Goal: Task Accomplishment & Management: Complete application form

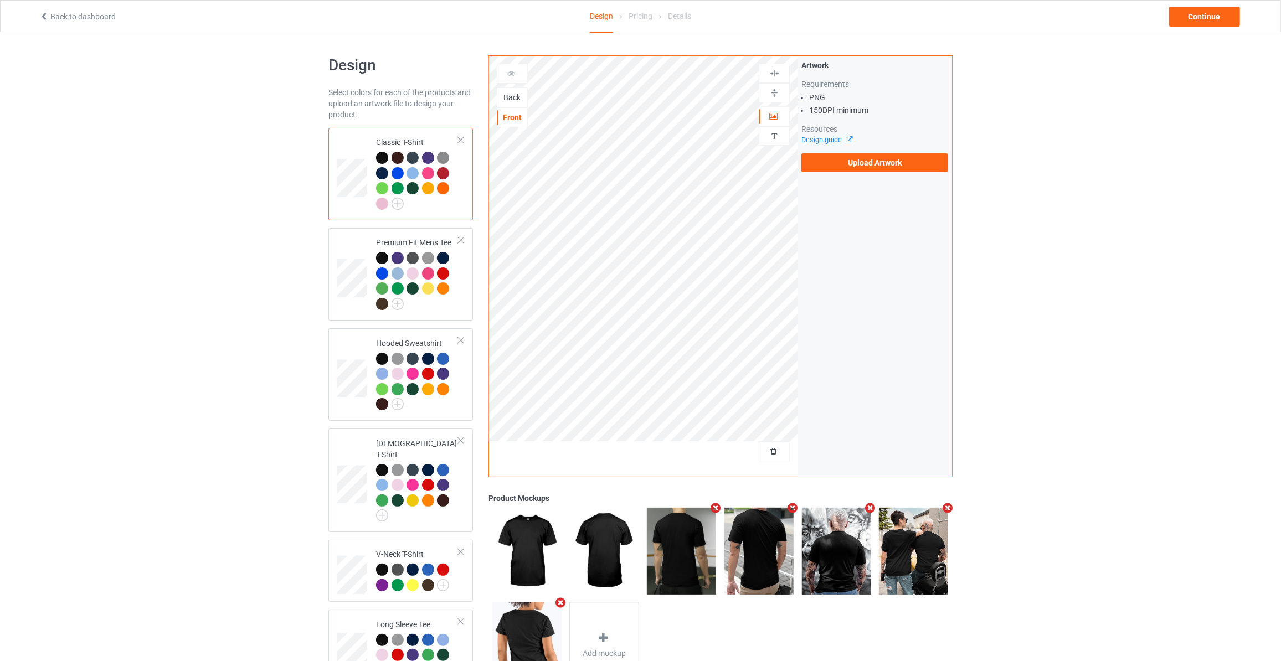
click at [518, 96] on div "Back" at bounding box center [512, 97] width 30 height 11
click at [860, 152] on div "Artwork Requirements PNG 150 DPI minimum Resources Design guide Upload Artwork" at bounding box center [874, 116] width 147 height 112
click at [860, 162] on label "Upload Artwork" at bounding box center [874, 162] width 147 height 19
click at [0, 0] on input "Upload Artwork" at bounding box center [0, 0] width 0 height 0
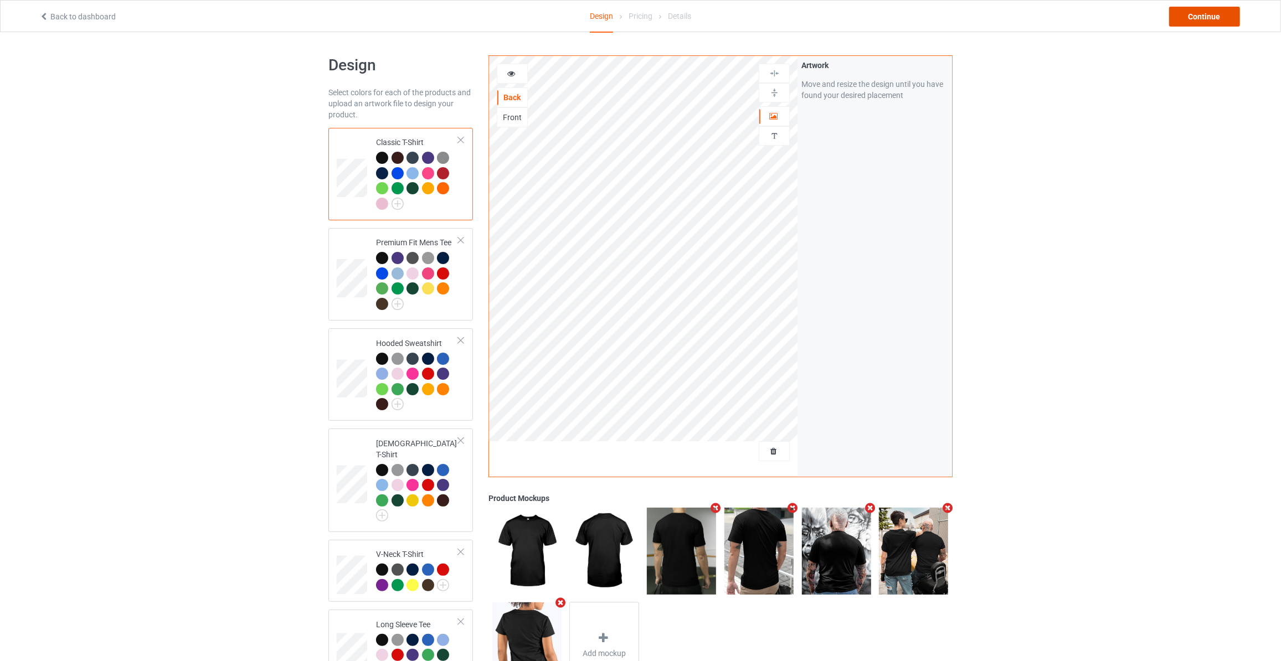
click at [1203, 17] on div "Continue" at bounding box center [1204, 17] width 71 height 20
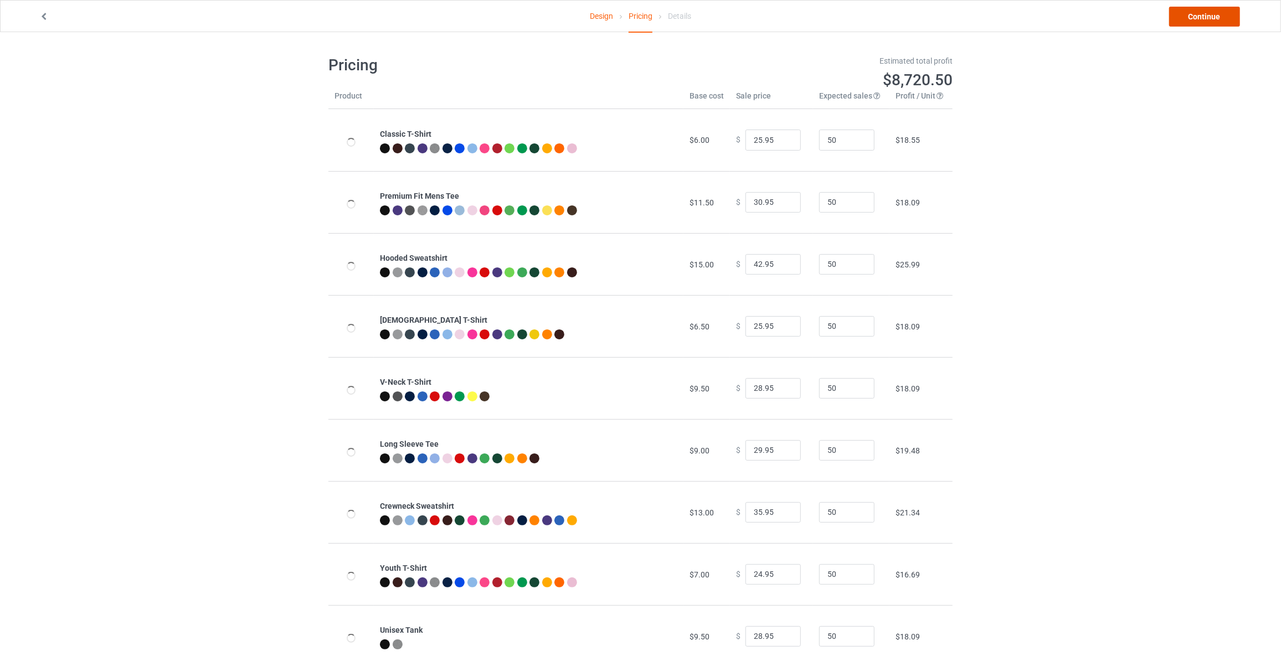
click at [1203, 17] on link "Continue" at bounding box center [1204, 17] width 71 height 20
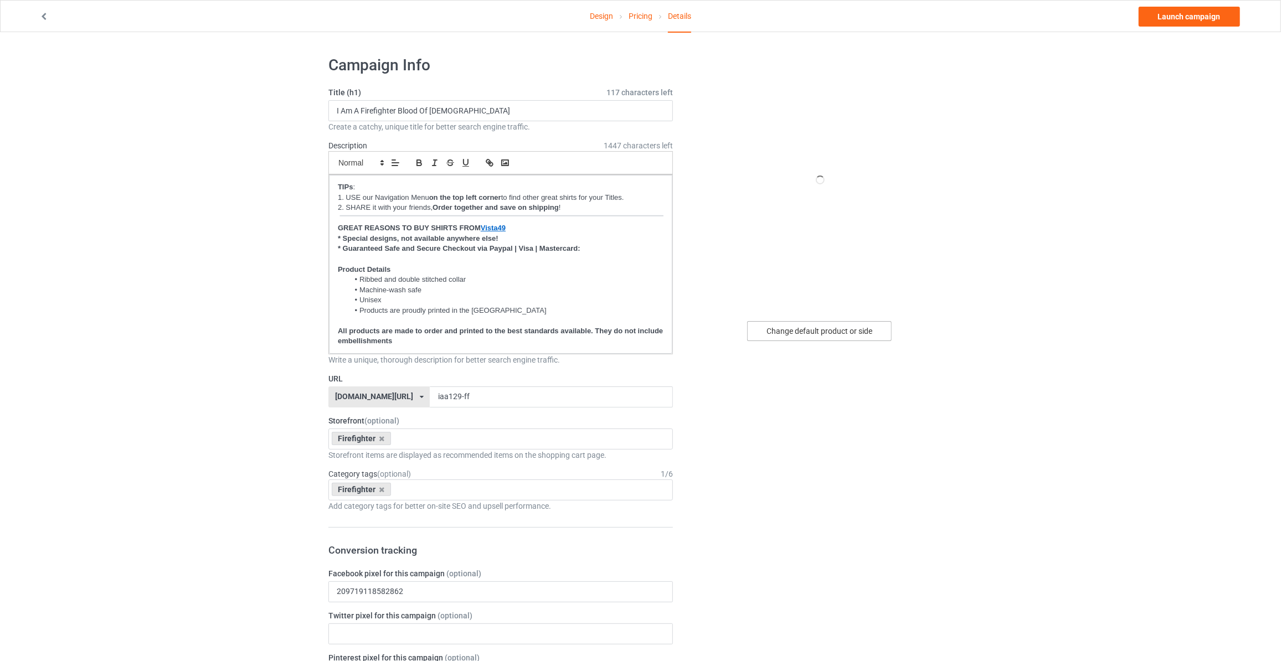
click at [828, 334] on div "Change default product or side" at bounding box center [819, 331] width 144 height 20
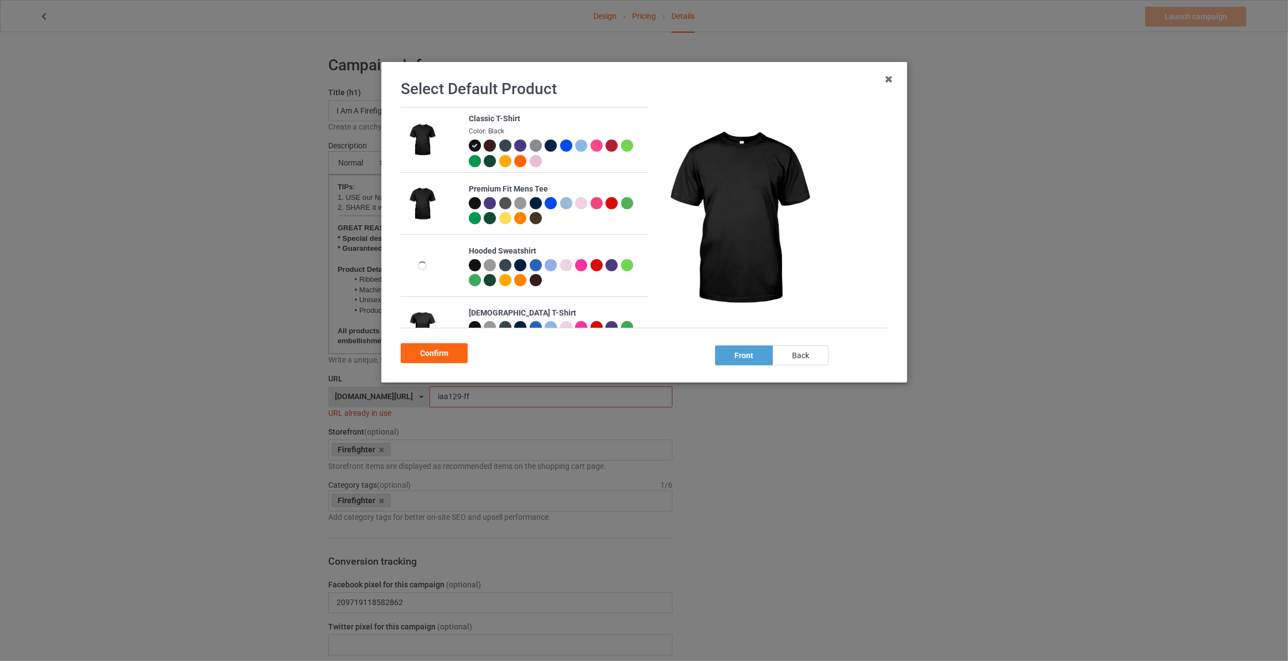
click at [808, 353] on div "back" at bounding box center [801, 355] width 56 height 20
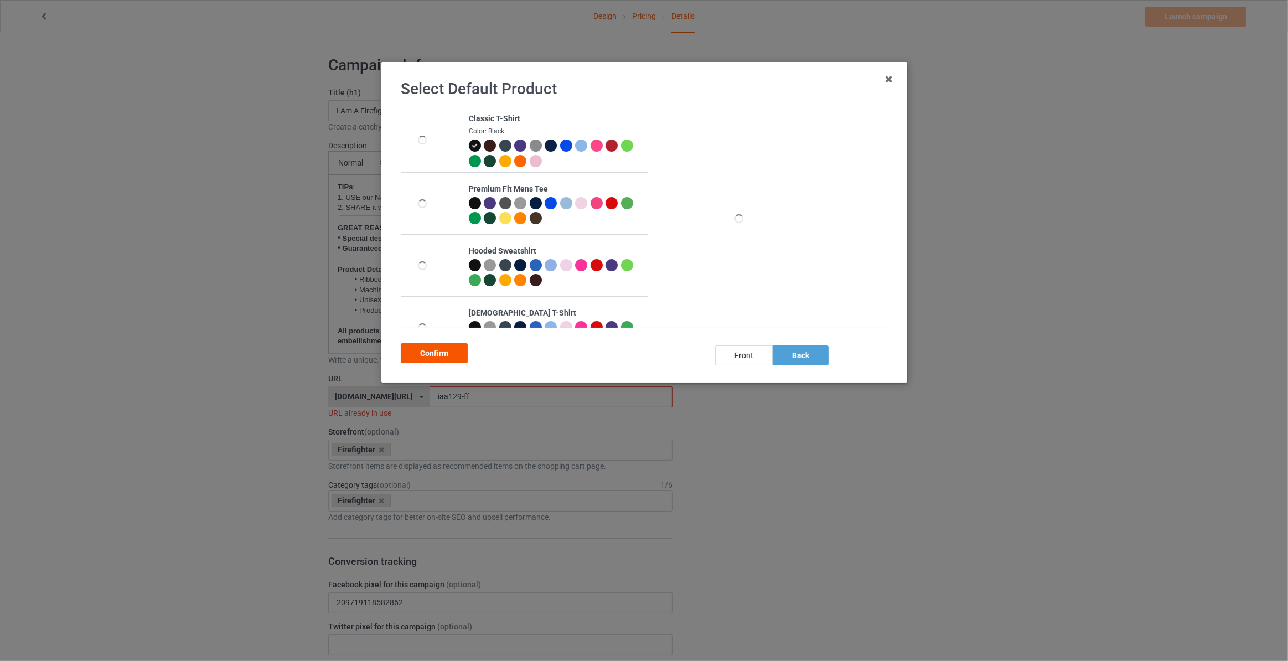
click at [430, 357] on div "Confirm" at bounding box center [434, 353] width 67 height 20
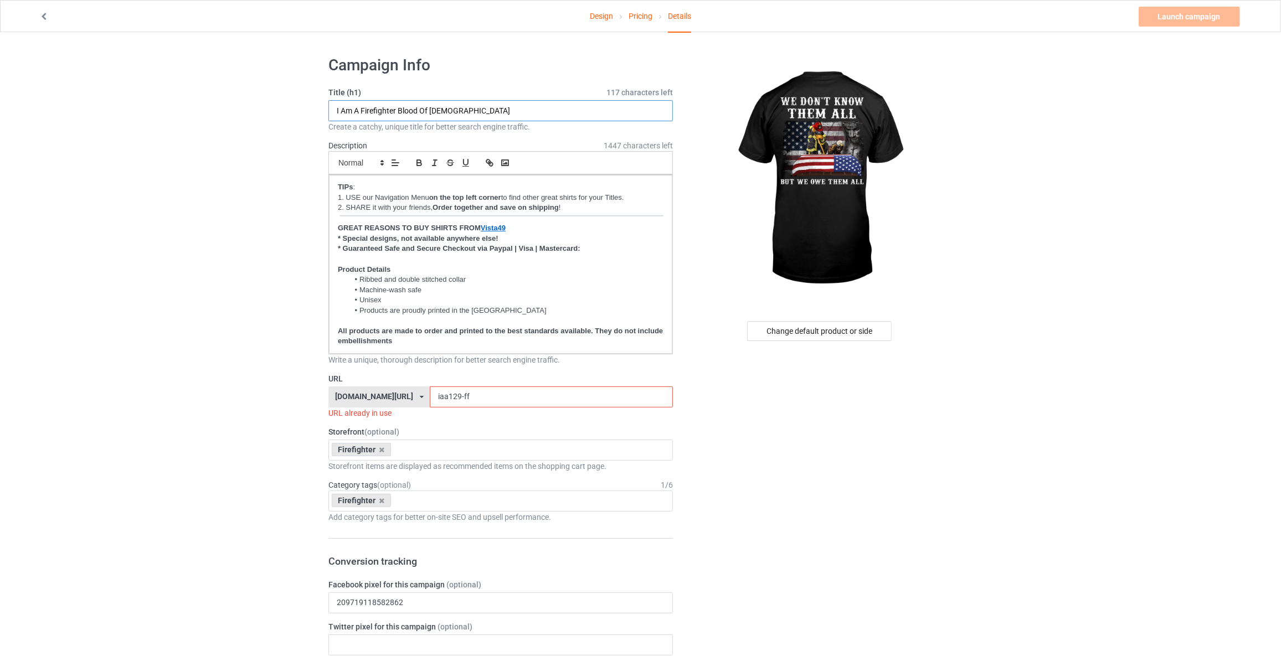
click at [481, 111] on input "I Am A Firefighter Blood Of Jesus" at bounding box center [500, 110] width 344 height 21
type input "We Don't Know Them All But We Owe Them All"
drag, startPoint x: 243, startPoint y: 386, endPoint x: 236, endPoint y: 378, distance: 11.0
drag, startPoint x: 463, startPoint y: 393, endPoint x: 147, endPoint y: 378, distance: 315.9
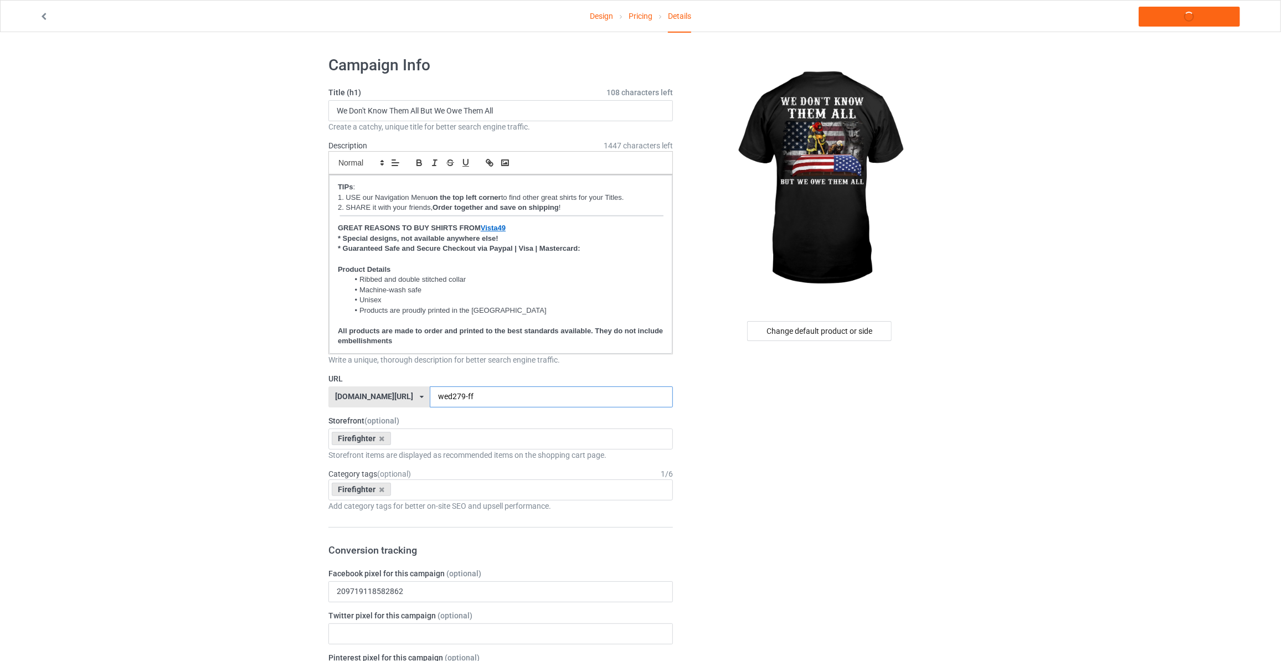
type input "wed279-ff"
click at [1174, 13] on link "Launch campaign" at bounding box center [1188, 17] width 101 height 20
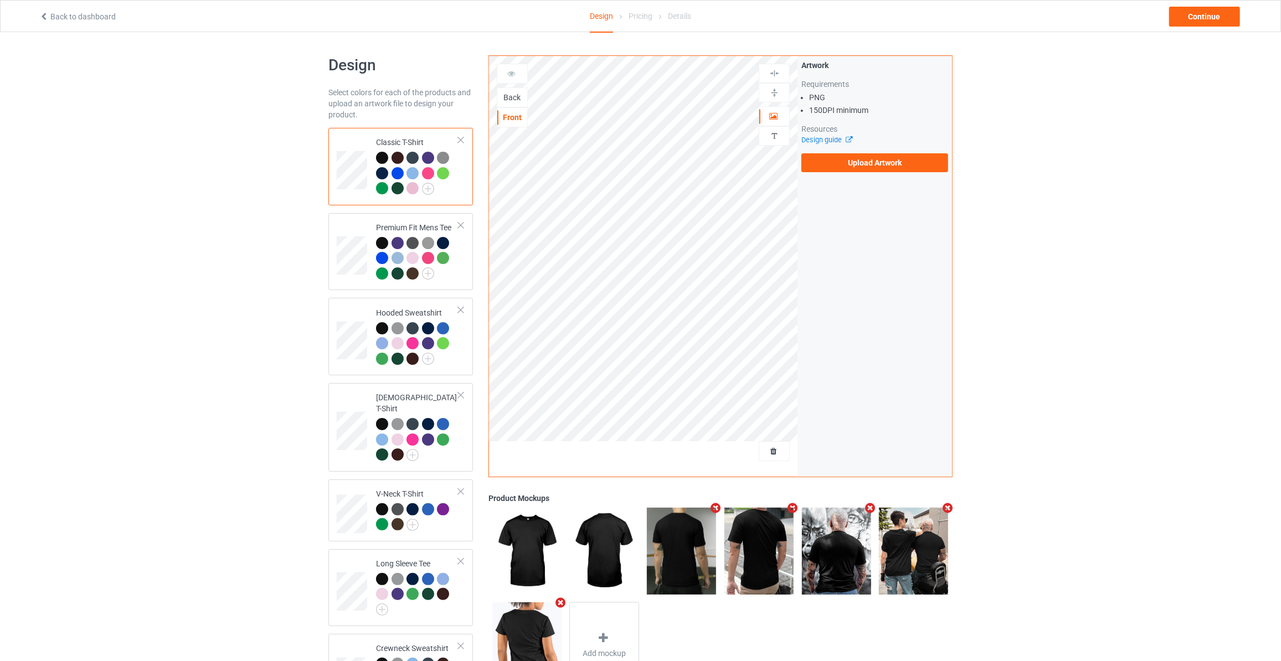
click at [510, 103] on div "Back" at bounding box center [512, 97] width 31 height 20
click at [516, 95] on div "Back" at bounding box center [512, 97] width 30 height 11
click at [823, 166] on label "Upload Artwork" at bounding box center [874, 162] width 147 height 19
click at [0, 0] on input "Upload Artwork" at bounding box center [0, 0] width 0 height 0
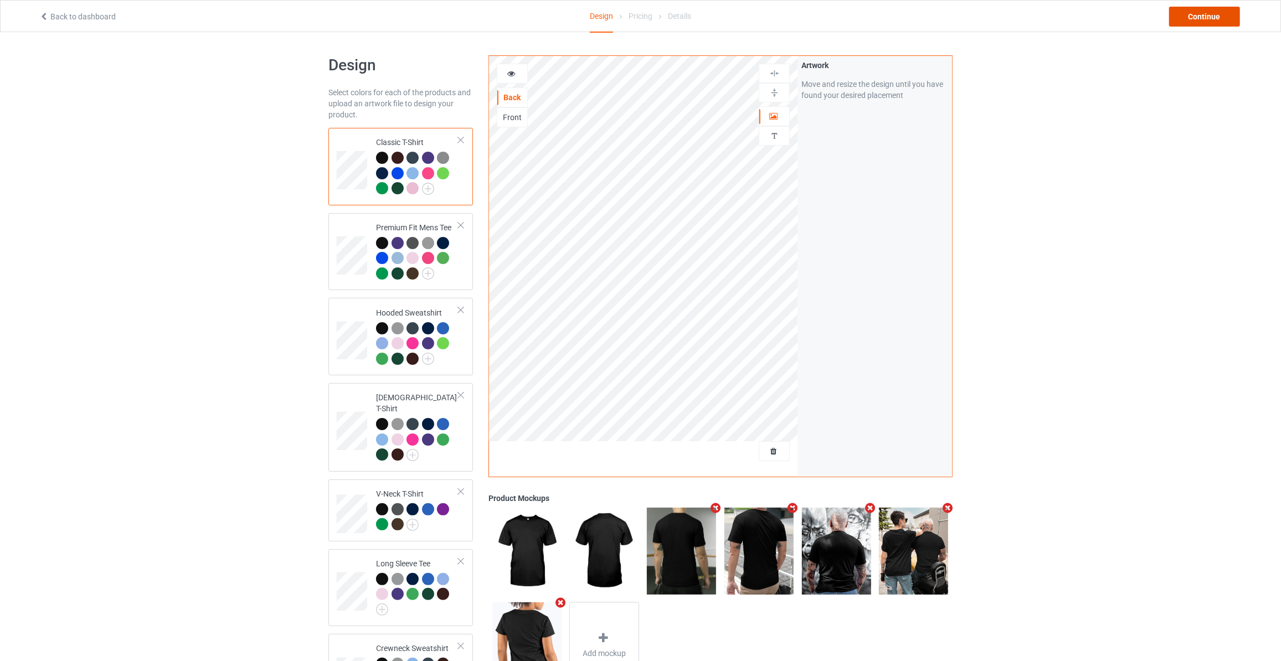
click at [1194, 9] on div "Continue" at bounding box center [1204, 17] width 71 height 20
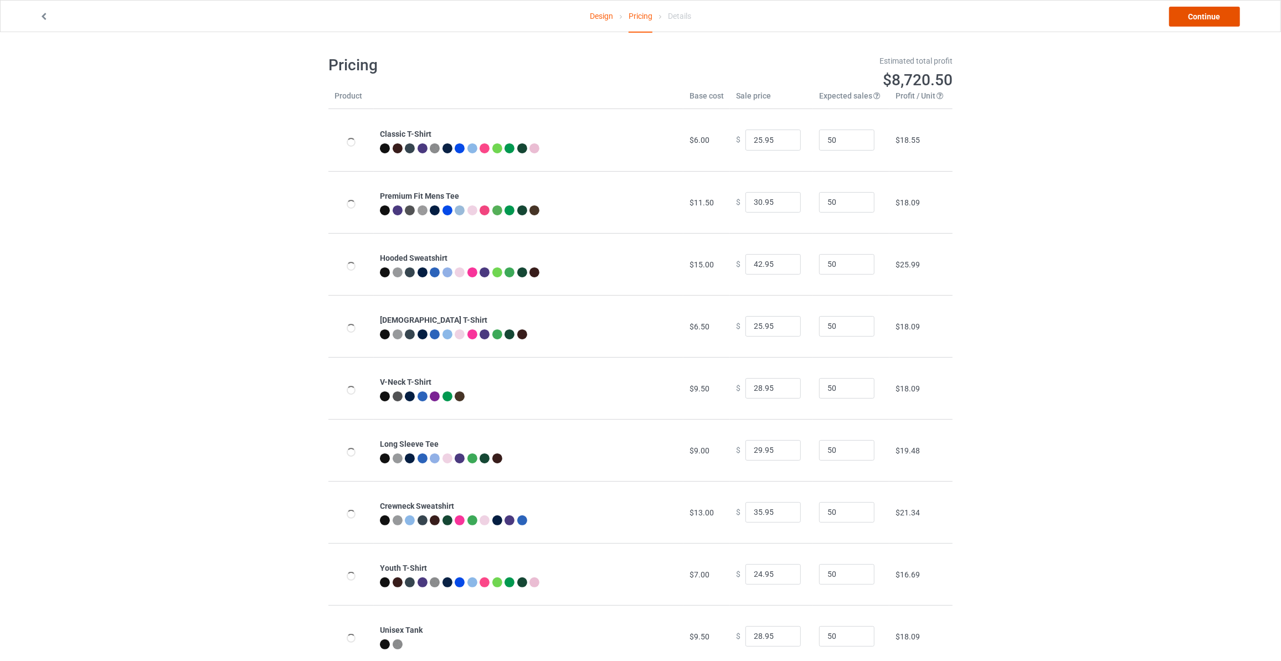
click at [1194, 9] on link "Continue" at bounding box center [1204, 17] width 71 height 20
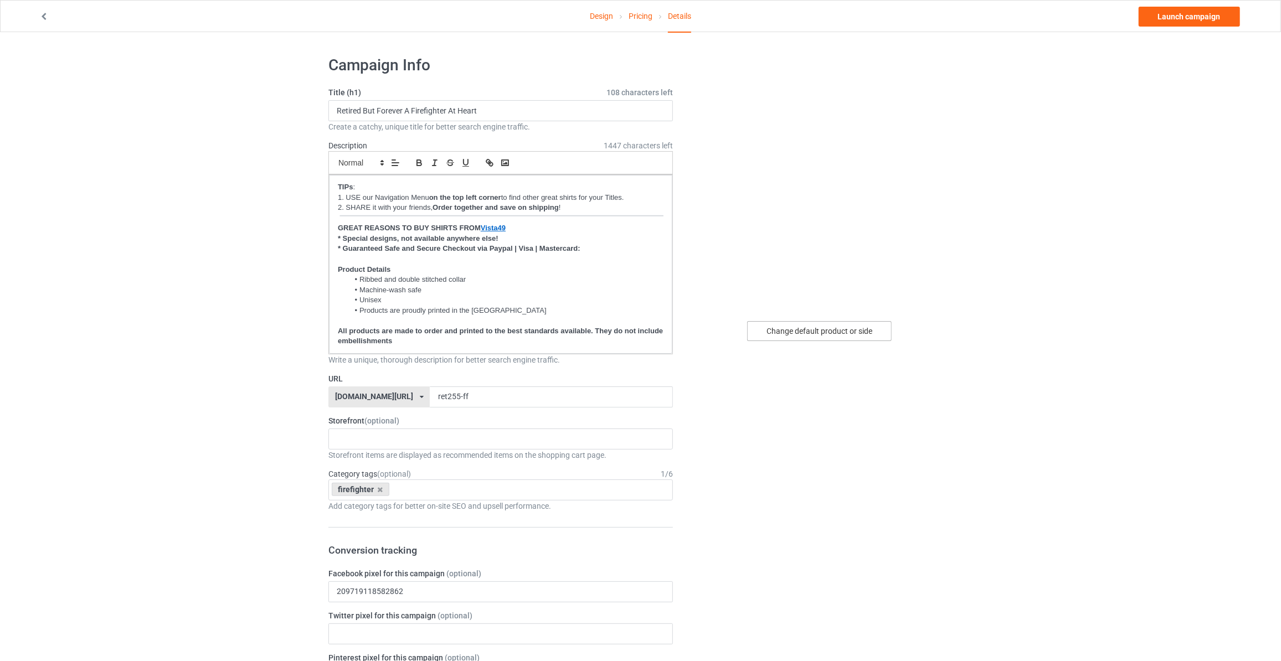
click at [788, 333] on div "Change default product or side" at bounding box center [819, 331] width 144 height 20
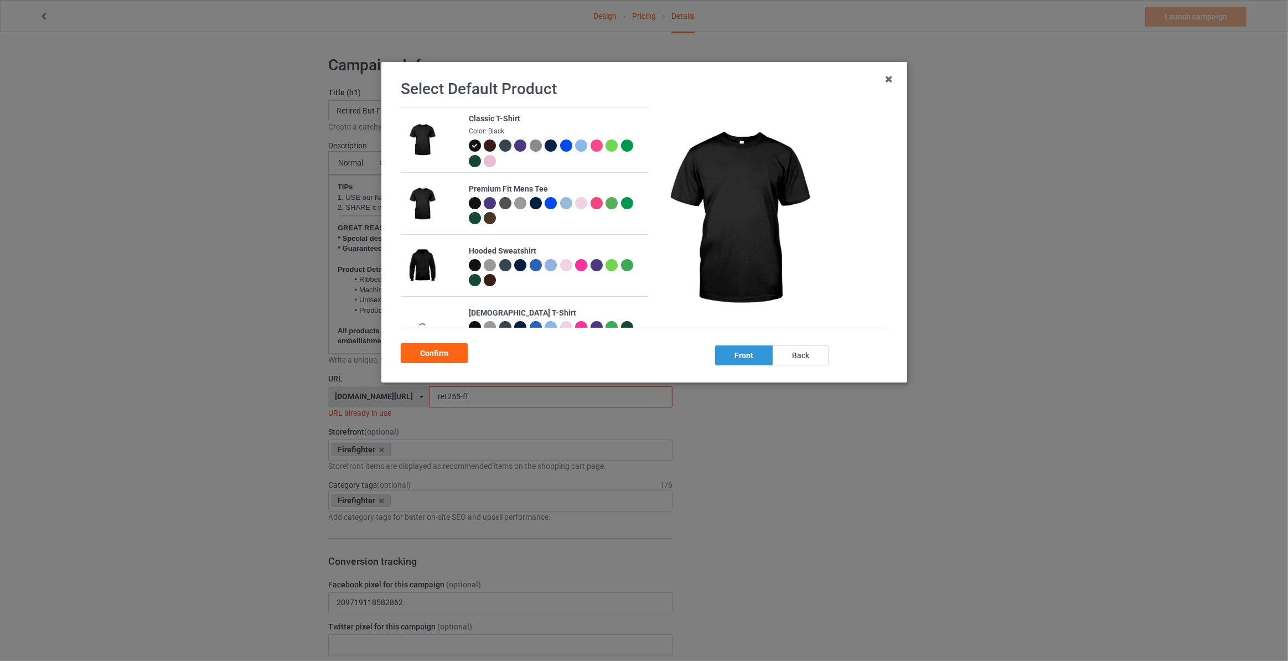
drag, startPoint x: 798, startPoint y: 351, endPoint x: 756, endPoint y: 352, distance: 41.5
click at [796, 352] on div "back" at bounding box center [801, 355] width 56 height 20
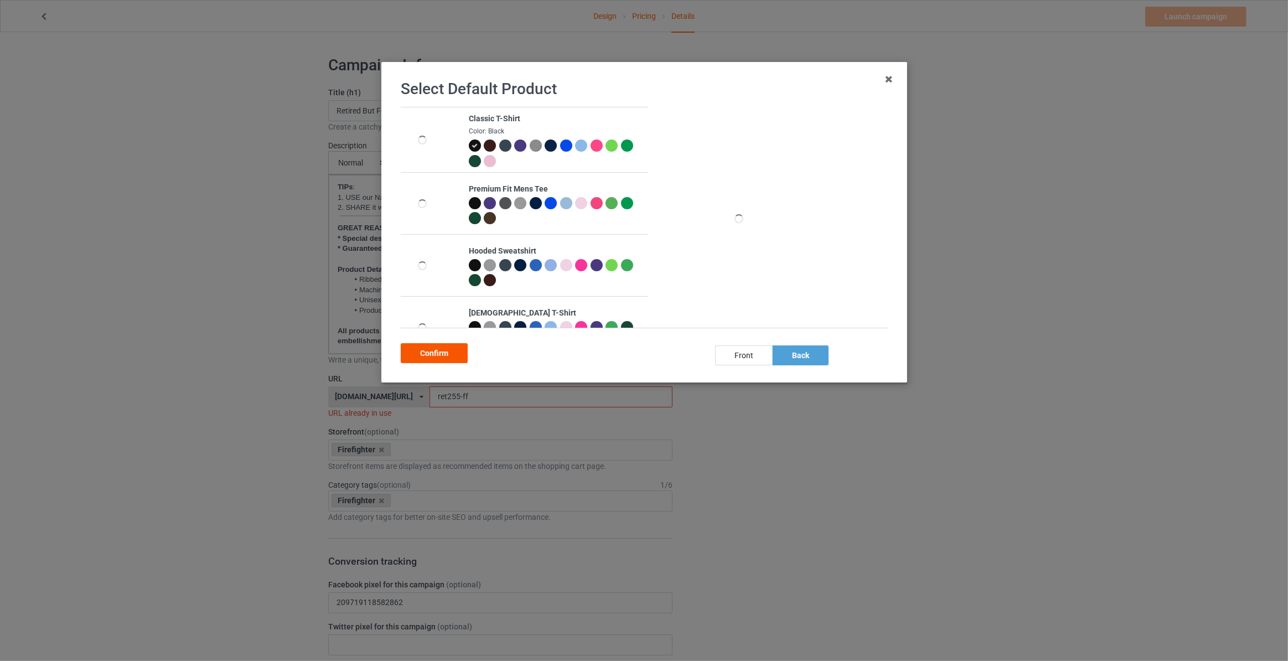
click at [420, 357] on div "Confirm" at bounding box center [434, 353] width 67 height 20
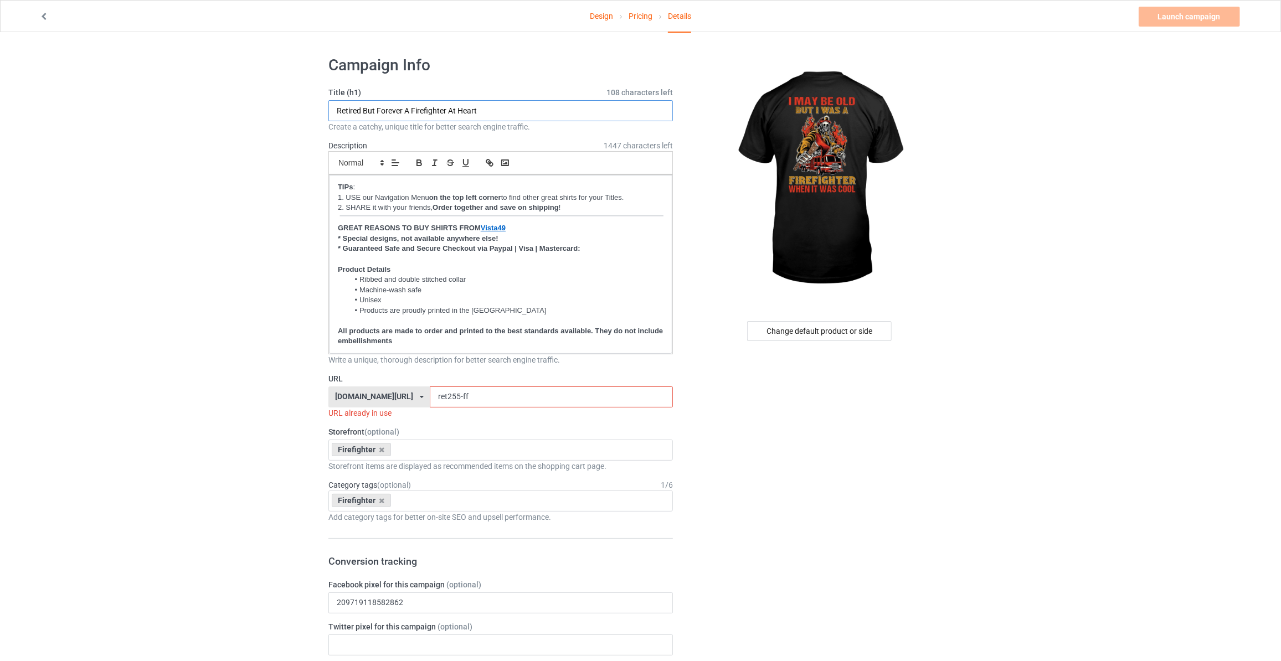
click at [396, 118] on input "Retired But Forever A Firefighter At Heart" at bounding box center [500, 110] width 344 height 21
type input "I May Be Old But I Was A Firefighter When It Was Cool"
drag, startPoint x: 460, startPoint y: 396, endPoint x: 133, endPoint y: 355, distance: 329.1
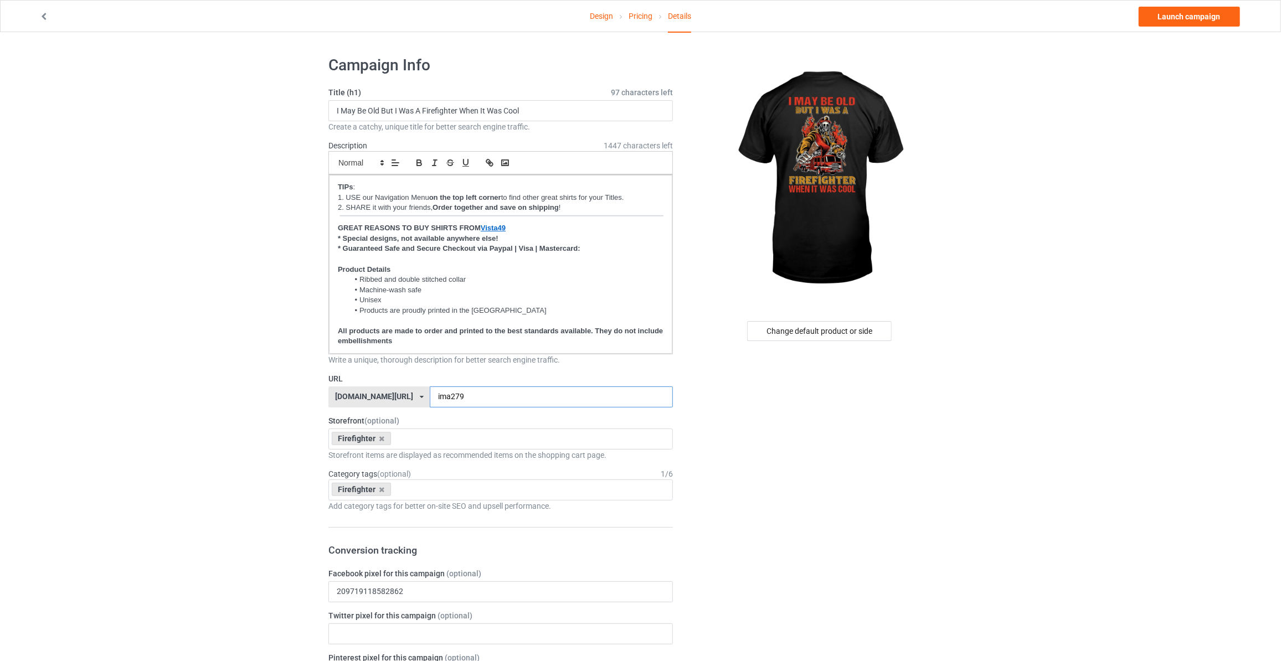
type input "ima279"
click at [1200, 20] on link "Launch campaign" at bounding box center [1188, 17] width 101 height 20
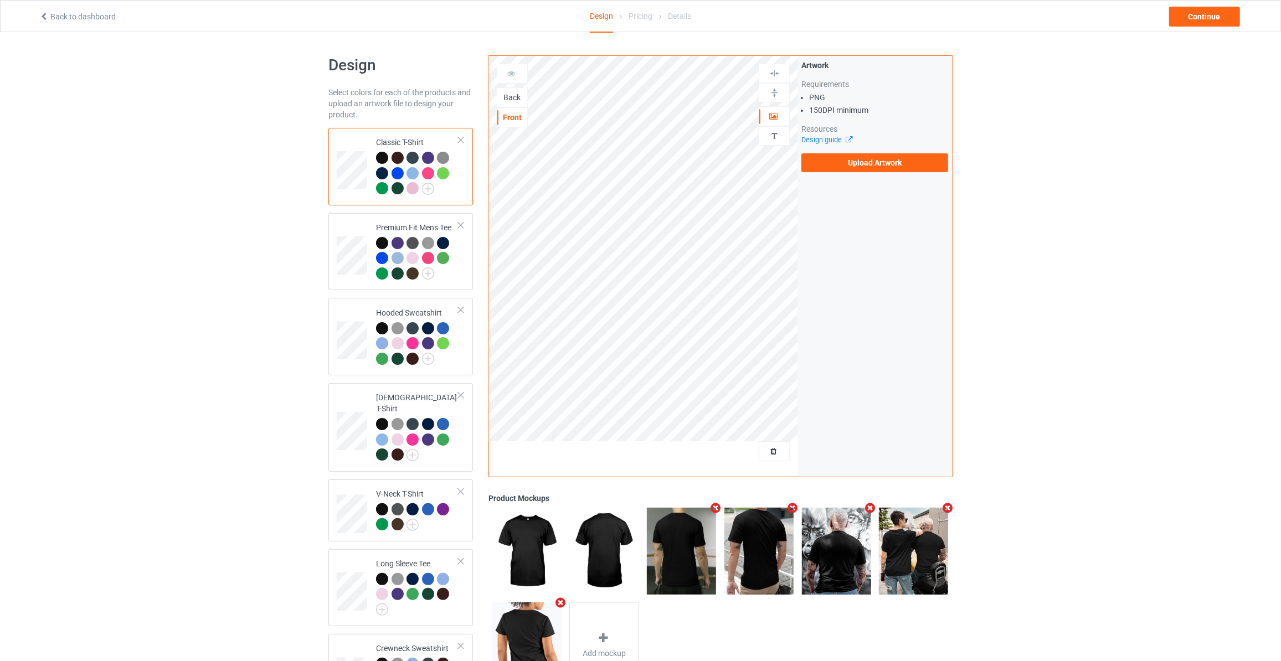
click at [510, 93] on div "Back" at bounding box center [512, 97] width 30 height 11
click at [873, 166] on label "Upload Artwork" at bounding box center [874, 162] width 147 height 19
click at [0, 0] on input "Upload Artwork" at bounding box center [0, 0] width 0 height 0
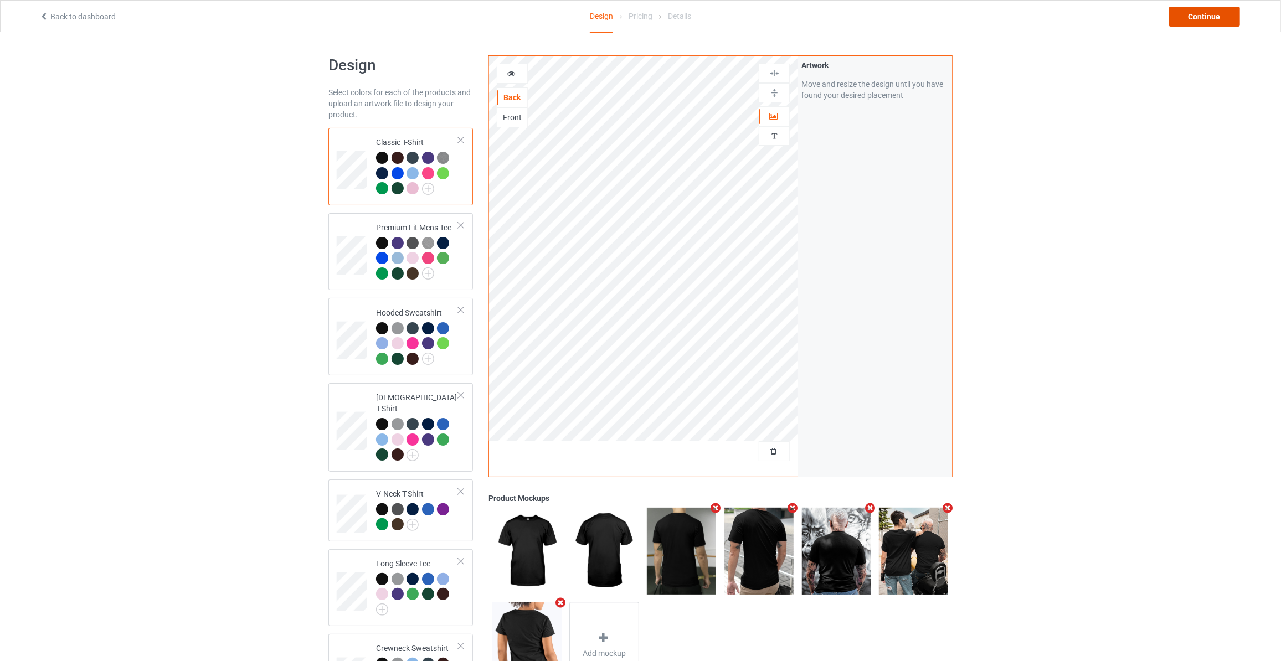
click at [1204, 14] on div "Continue" at bounding box center [1204, 17] width 71 height 20
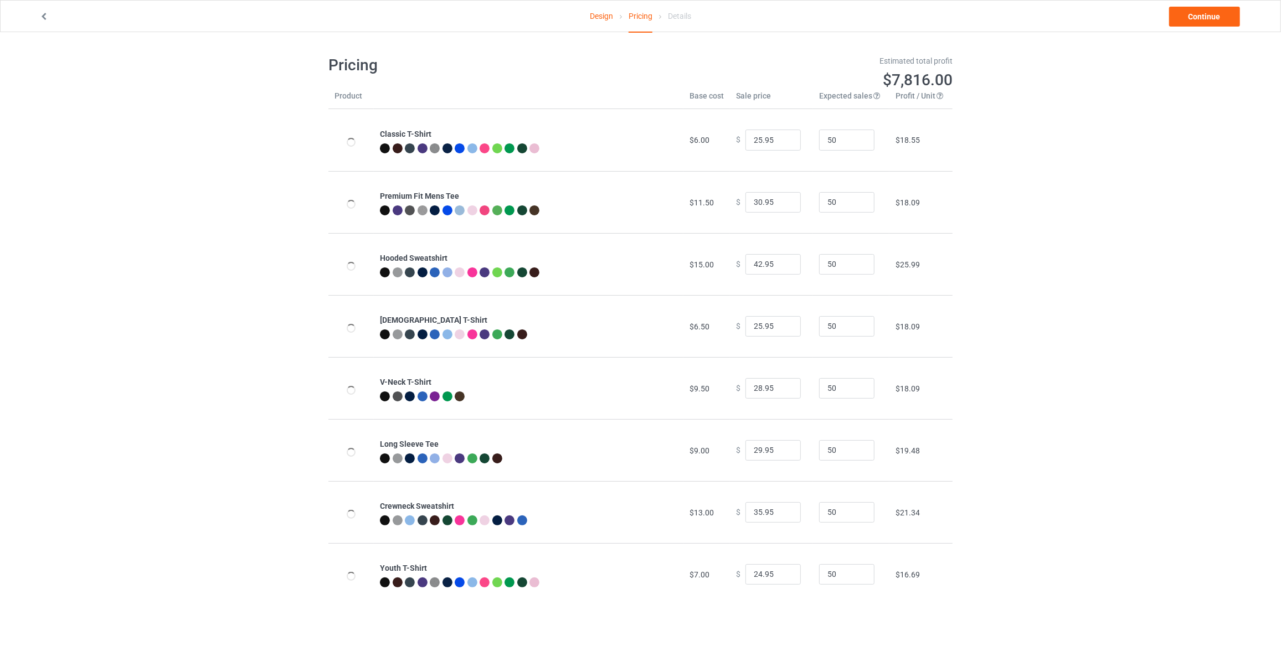
click at [1204, 14] on link "Continue" at bounding box center [1204, 17] width 71 height 20
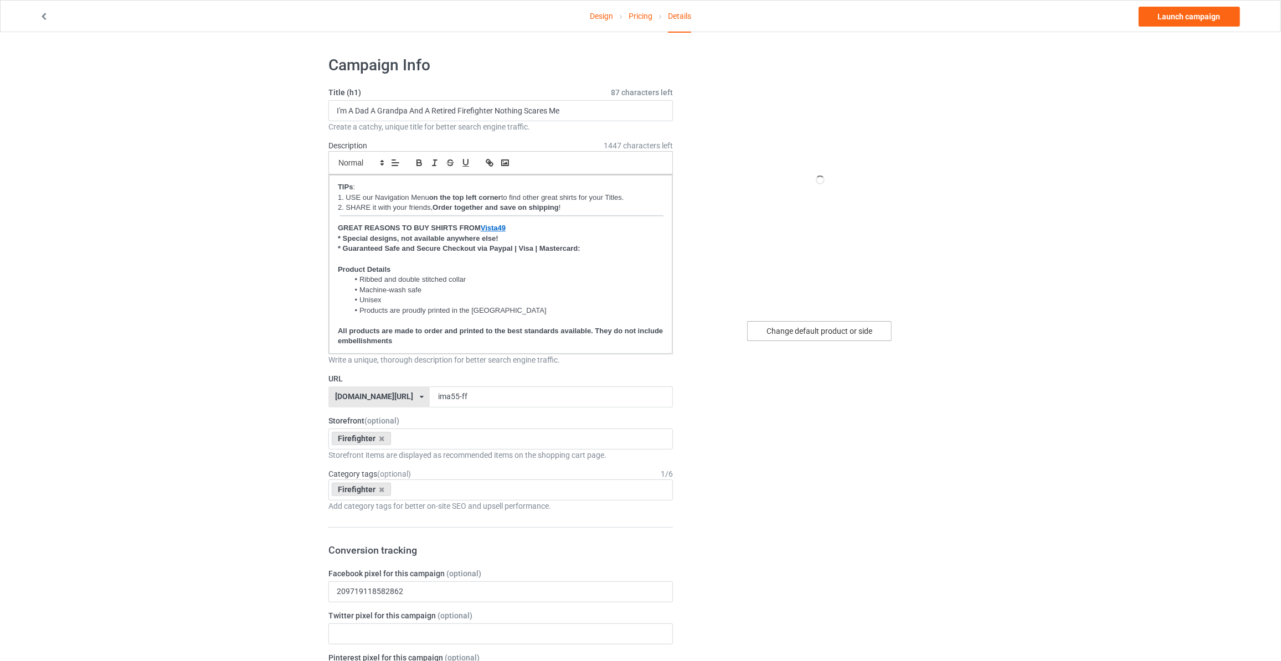
click at [830, 339] on div "Change default product or side" at bounding box center [819, 331] width 144 height 20
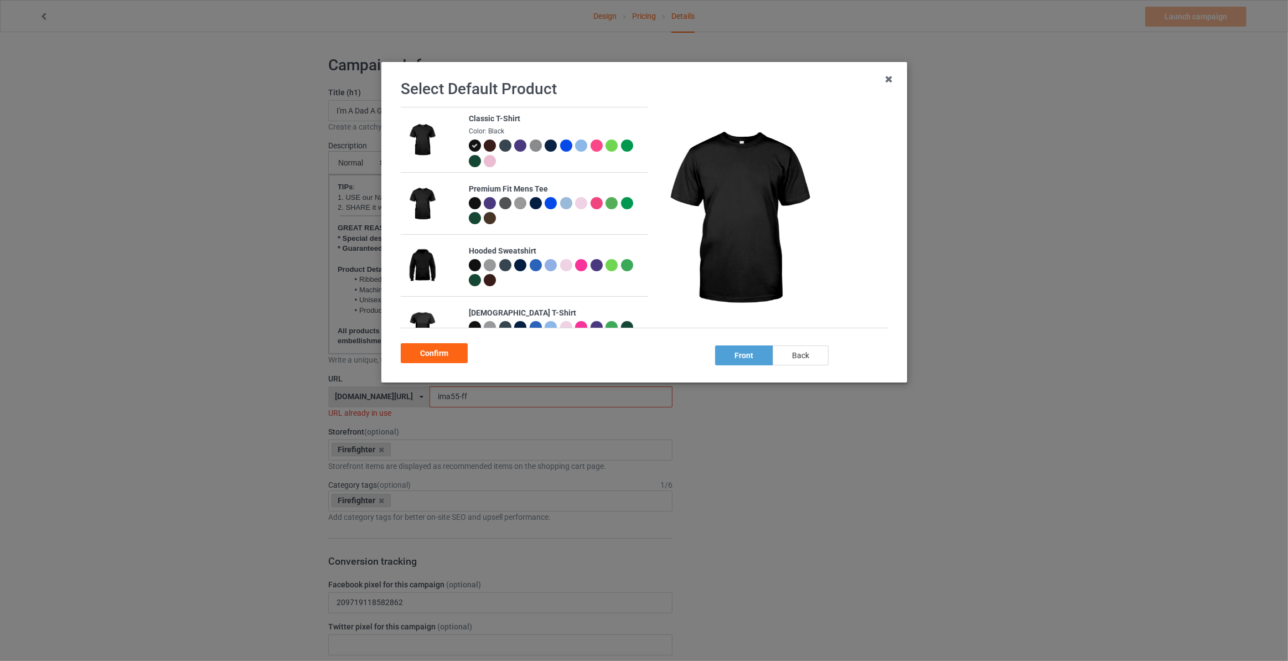
click at [807, 353] on div "back" at bounding box center [801, 355] width 56 height 20
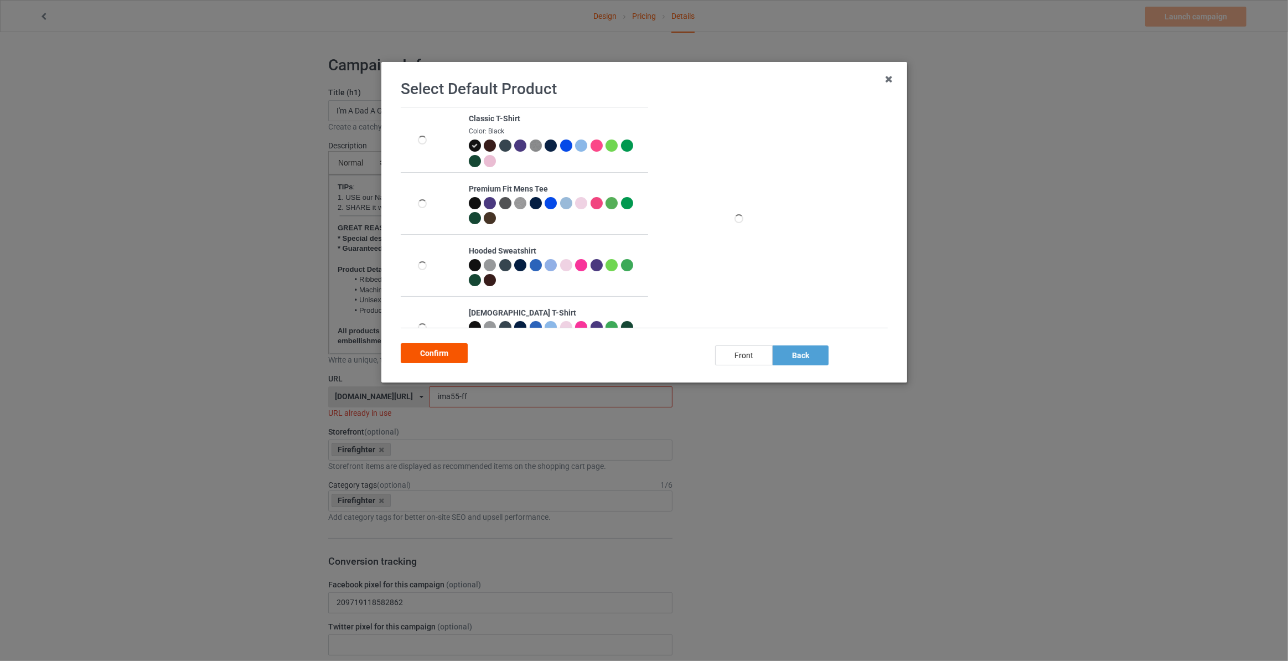
click at [450, 351] on div "Confirm" at bounding box center [434, 353] width 67 height 20
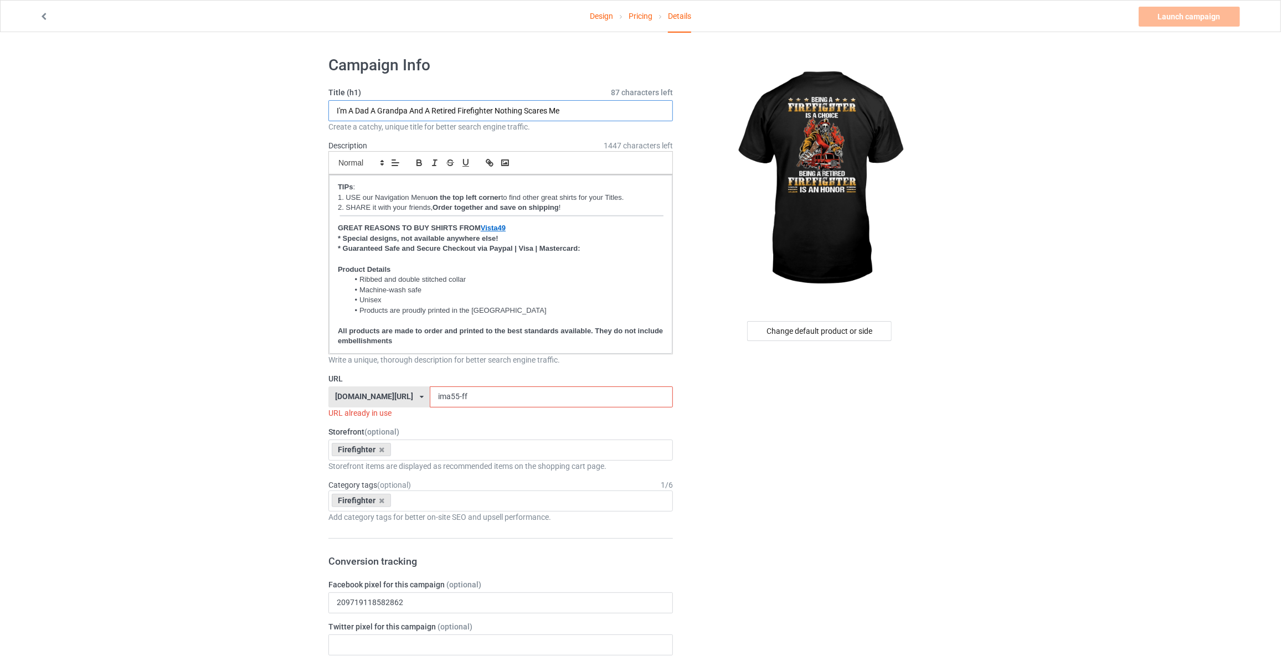
click at [385, 115] on input "I'm A Dad A Grandpa And A Retired Firefighter Nothing Scares Me" at bounding box center [500, 110] width 344 height 21
type input "Being A Firefighter Is A Choice Being A Retired Firefighter Is An Honor"
drag, startPoint x: 442, startPoint y: 394, endPoint x: 220, endPoint y: 384, distance: 222.2
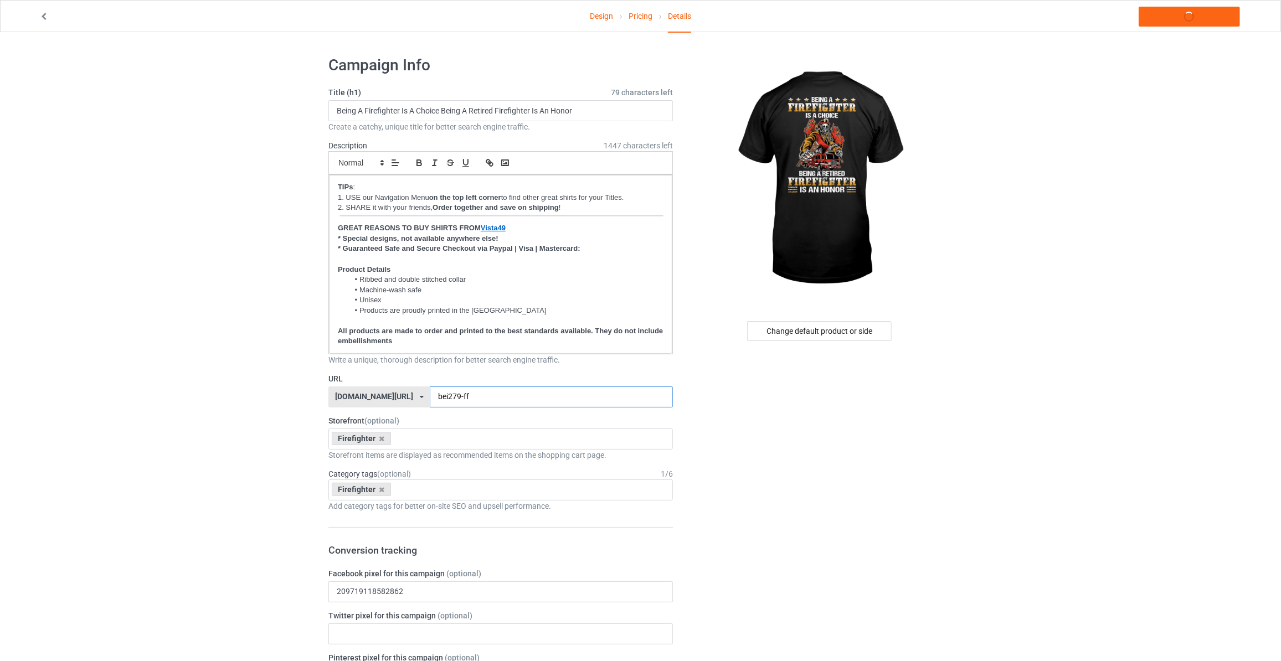
type input "bei279-ff"
click at [1176, 24] on link "Launch campaign" at bounding box center [1188, 17] width 101 height 20
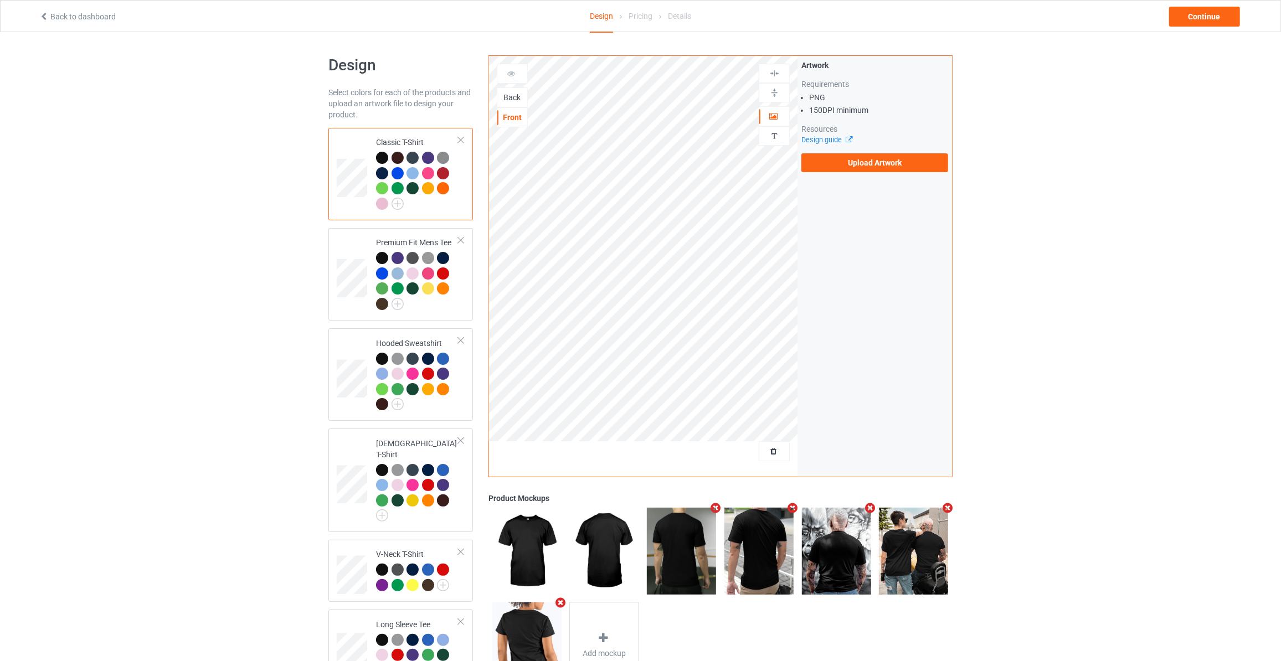
click at [517, 102] on div "Back" at bounding box center [512, 97] width 30 height 11
click at [850, 161] on label "Upload Artwork" at bounding box center [874, 162] width 147 height 19
click at [0, 0] on input "Upload Artwork" at bounding box center [0, 0] width 0 height 0
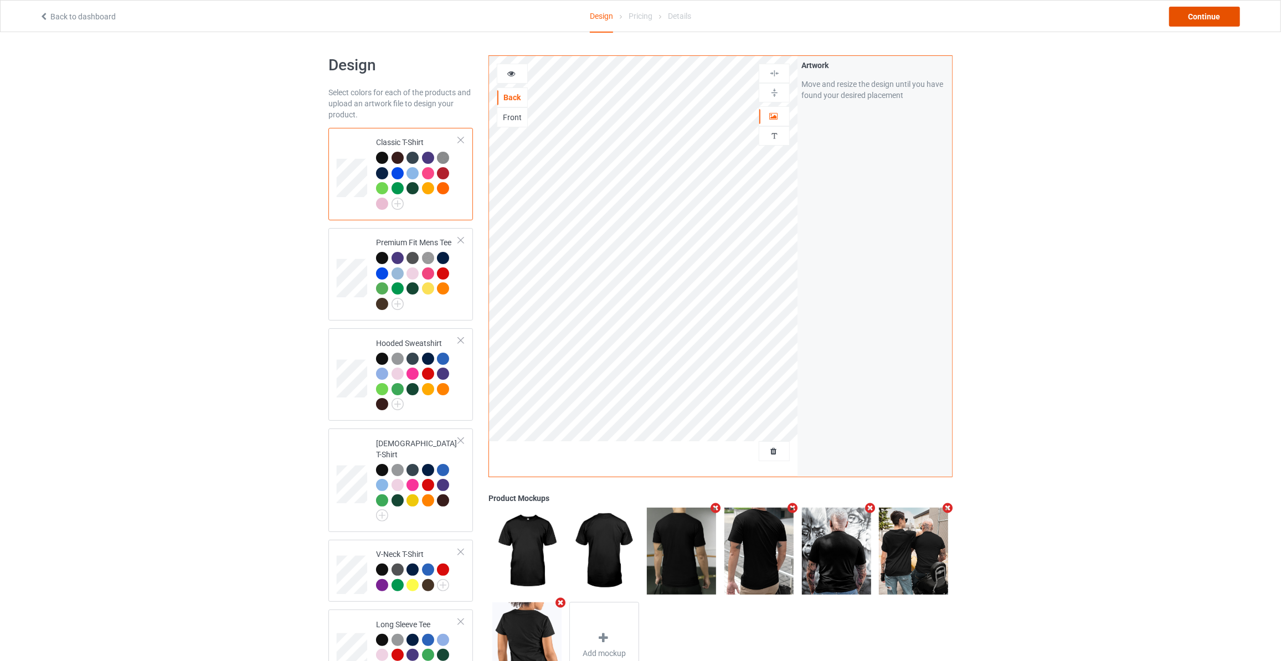
click at [1190, 22] on div "Continue" at bounding box center [1204, 17] width 71 height 20
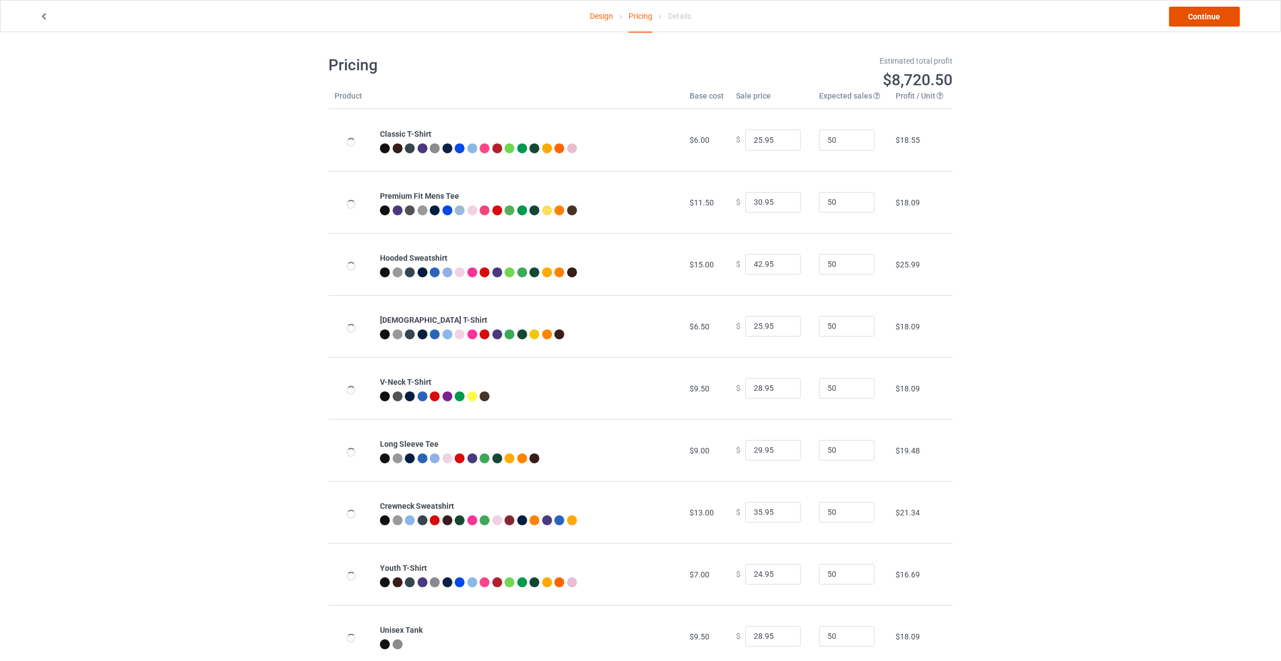
click at [1190, 22] on link "Continue" at bounding box center [1204, 17] width 71 height 20
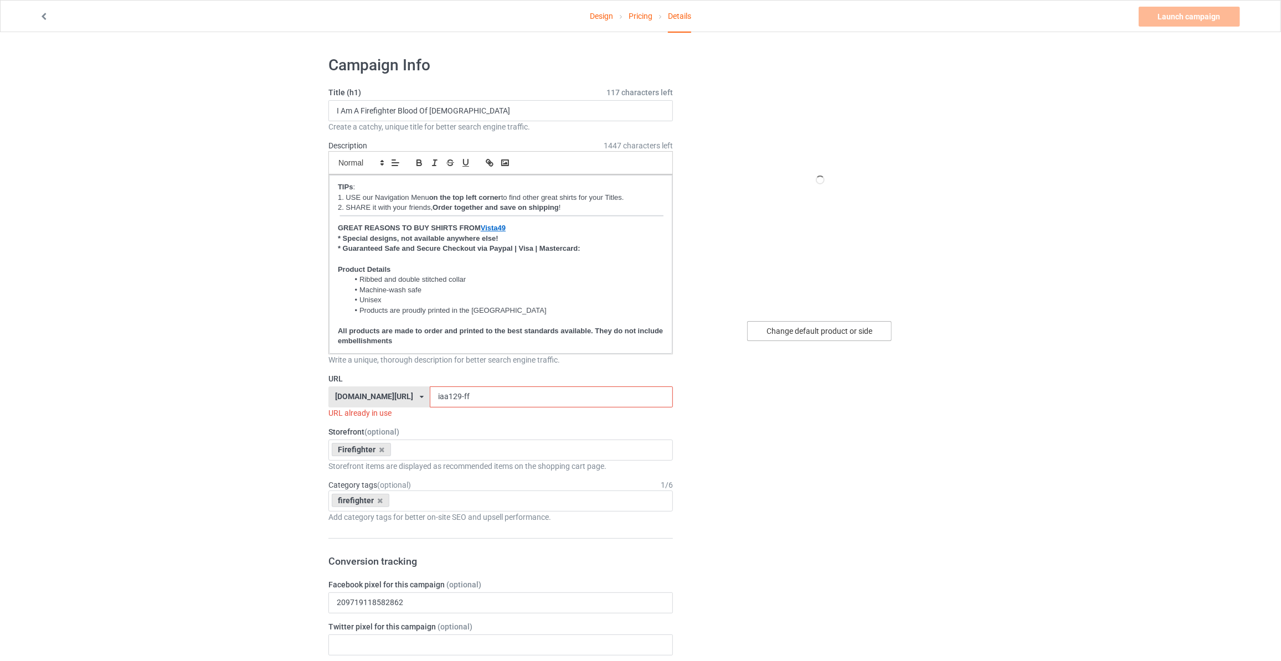
click at [815, 328] on div "Change default product or side" at bounding box center [819, 331] width 144 height 20
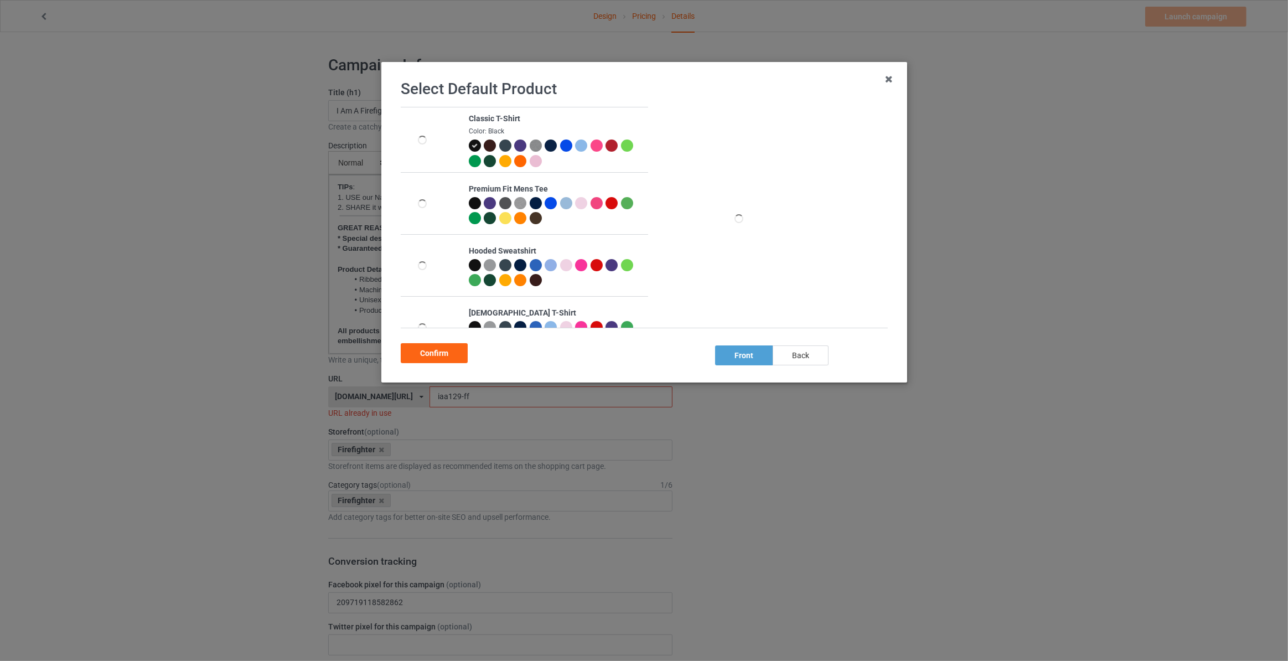
click at [793, 361] on div "back" at bounding box center [801, 355] width 56 height 20
click at [453, 357] on div "Confirm" at bounding box center [434, 353] width 67 height 20
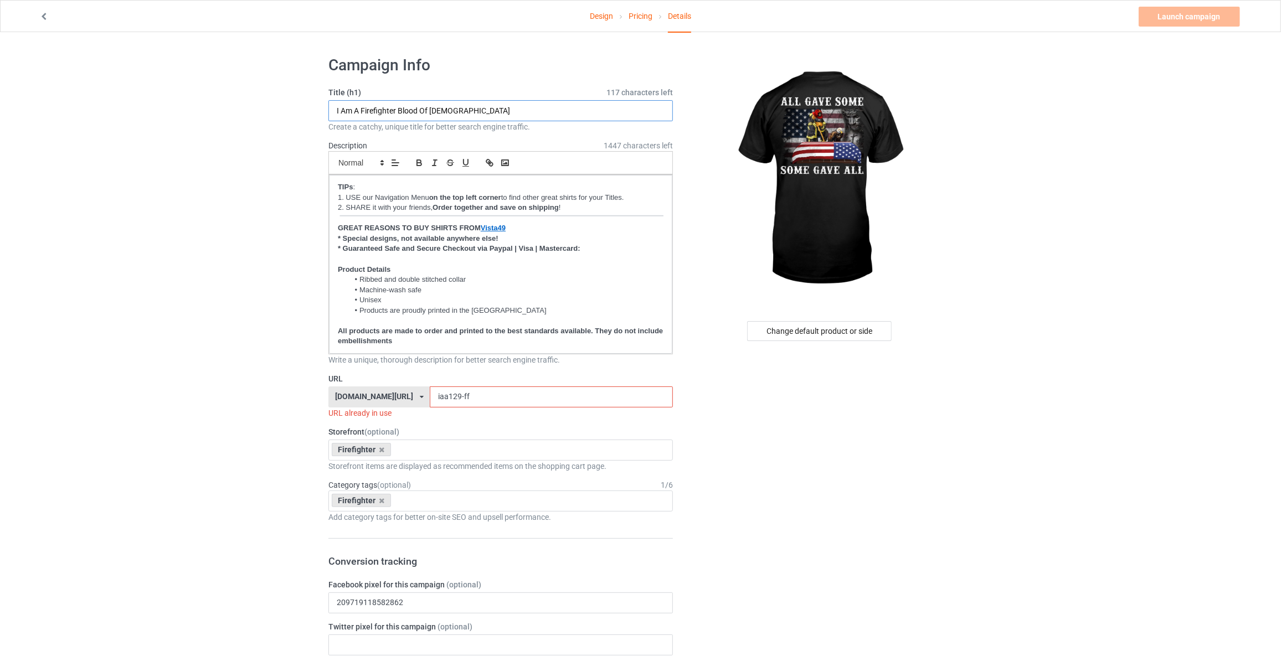
drag, startPoint x: 469, startPoint y: 113, endPoint x: -126, endPoint y: 75, distance: 595.8
click at [0, 75] on html "Design Pricing Details Launch campaign Invalid campaign URL Campaign Info Title…" at bounding box center [640, 330] width 1281 height 661
type input "All Gave Some Some Gave All"
drag, startPoint x: 156, startPoint y: 105, endPoint x: 176, endPoint y: 125, distance: 29.0
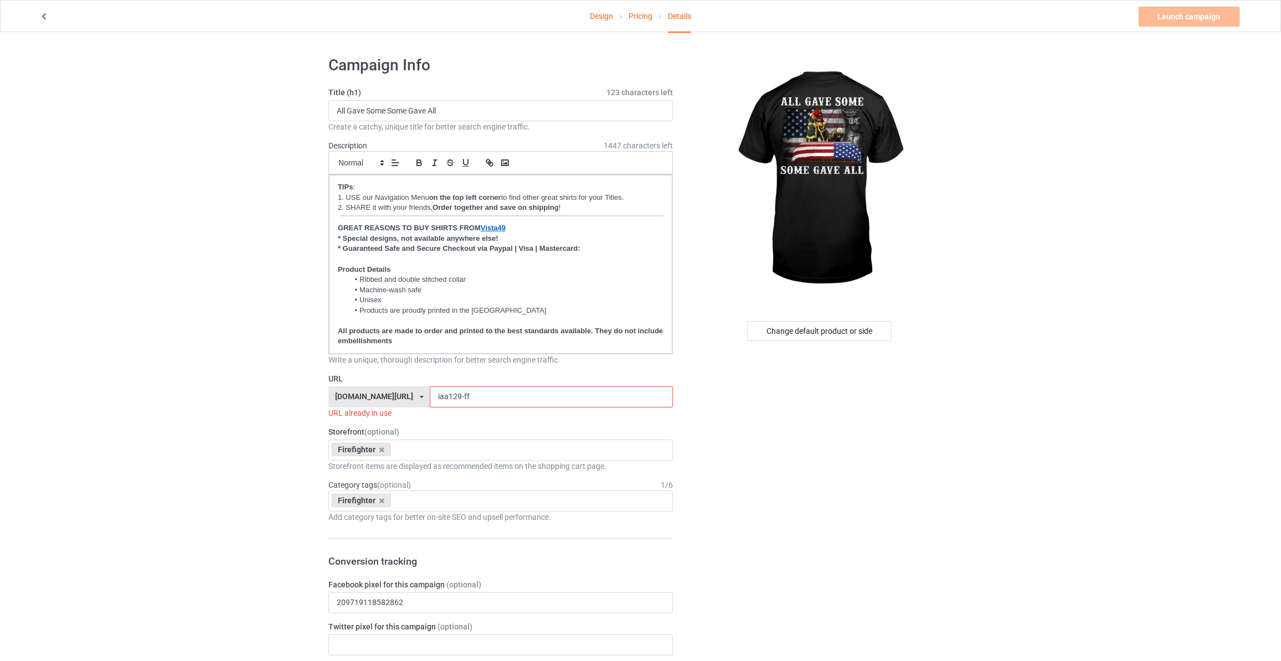
drag, startPoint x: 442, startPoint y: 400, endPoint x: 235, endPoint y: 390, distance: 207.3
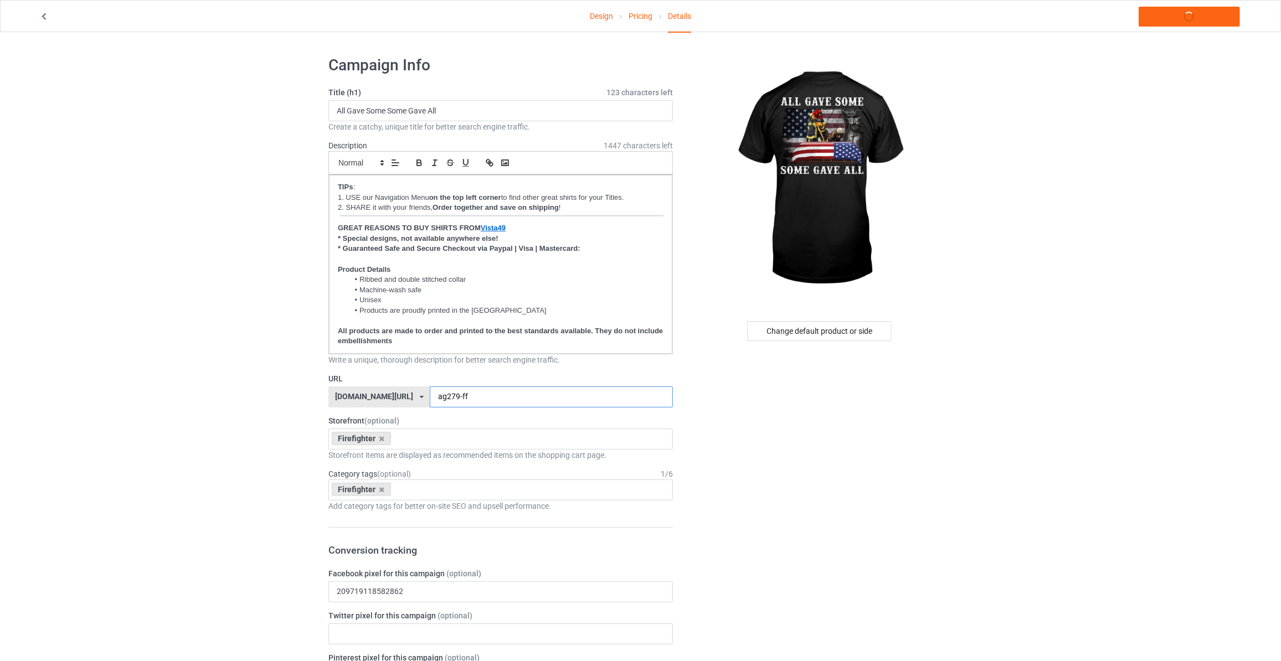
type input "ag279-ff"
click at [1191, 18] on link "Launch campaign" at bounding box center [1188, 17] width 101 height 20
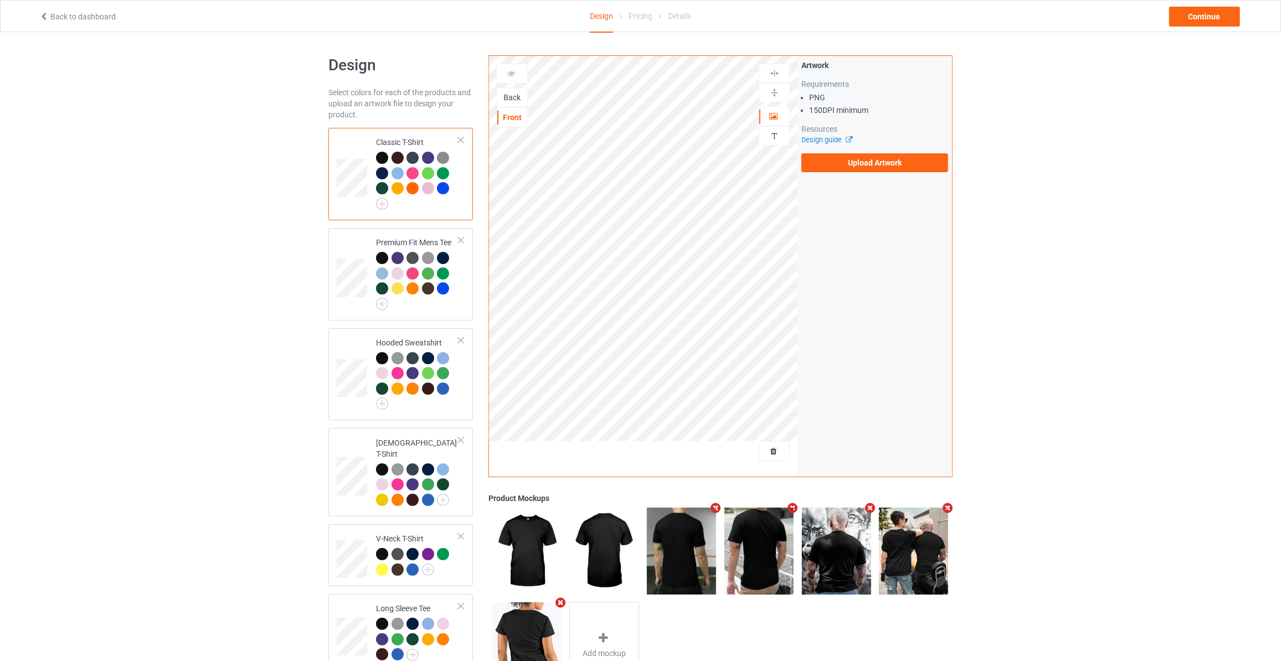
click at [514, 94] on div "Back" at bounding box center [512, 97] width 30 height 11
click at [856, 163] on label "Upload Artwork" at bounding box center [874, 162] width 147 height 19
click at [0, 0] on input "Upload Artwork" at bounding box center [0, 0] width 0 height 0
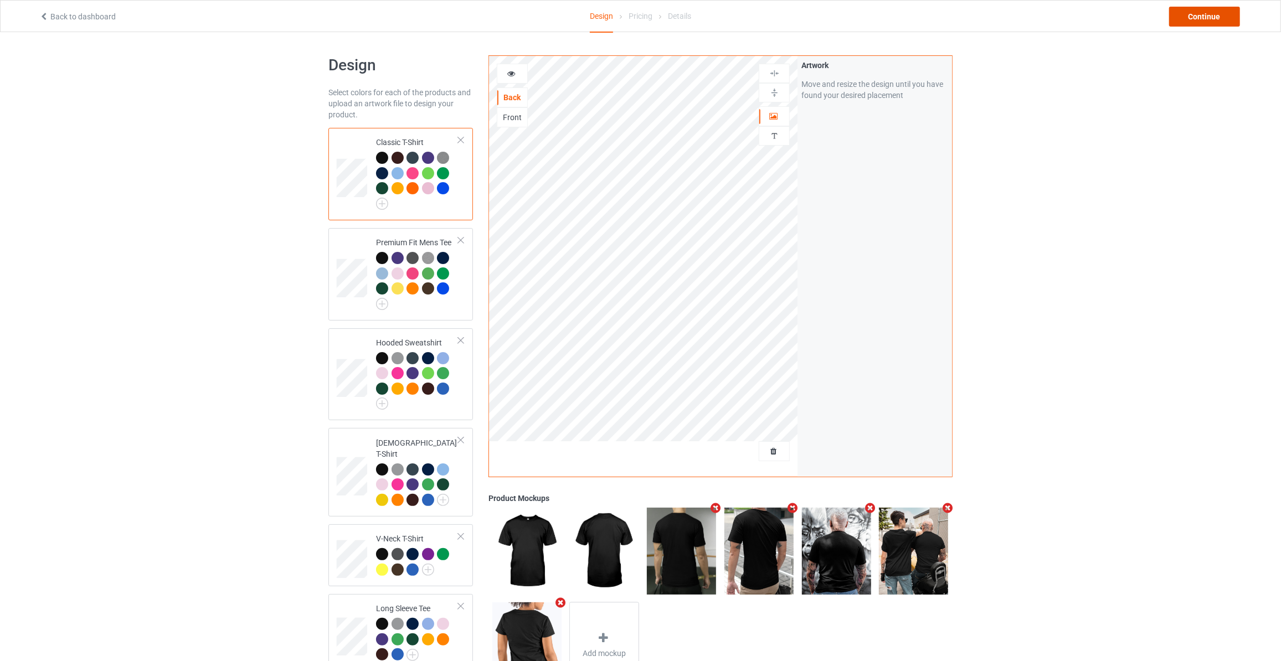
click at [1211, 16] on div "Continue" at bounding box center [1204, 17] width 71 height 20
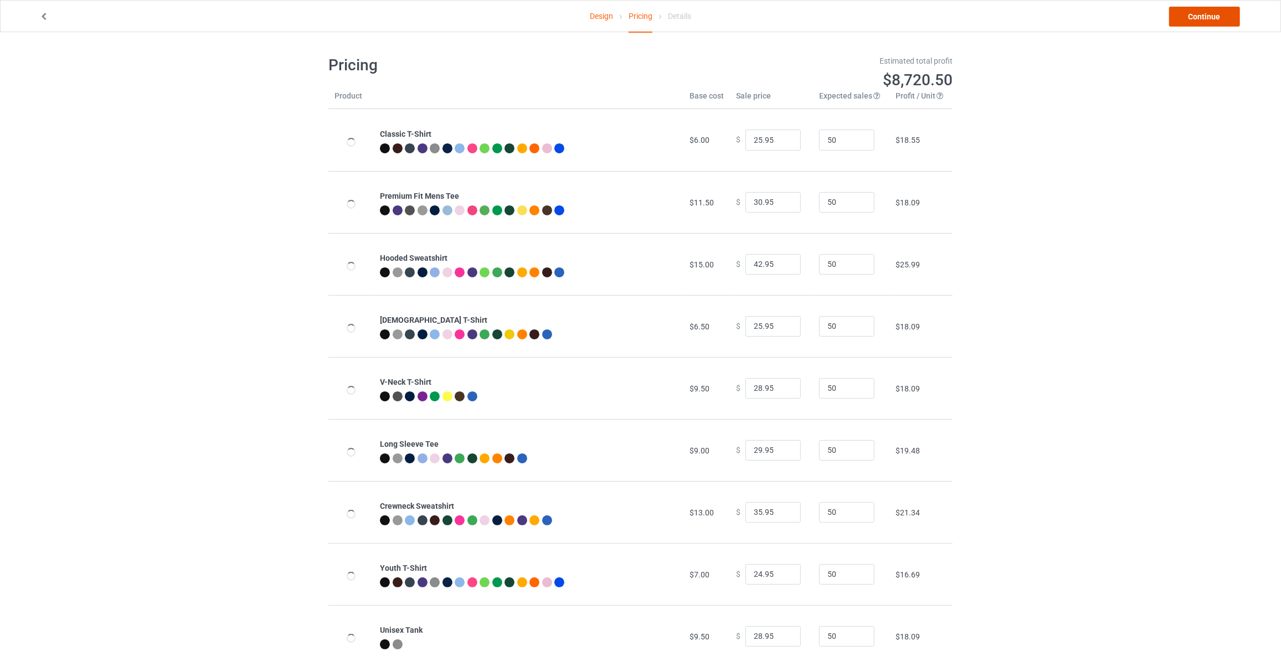
click at [1211, 16] on link "Continue" at bounding box center [1204, 17] width 71 height 20
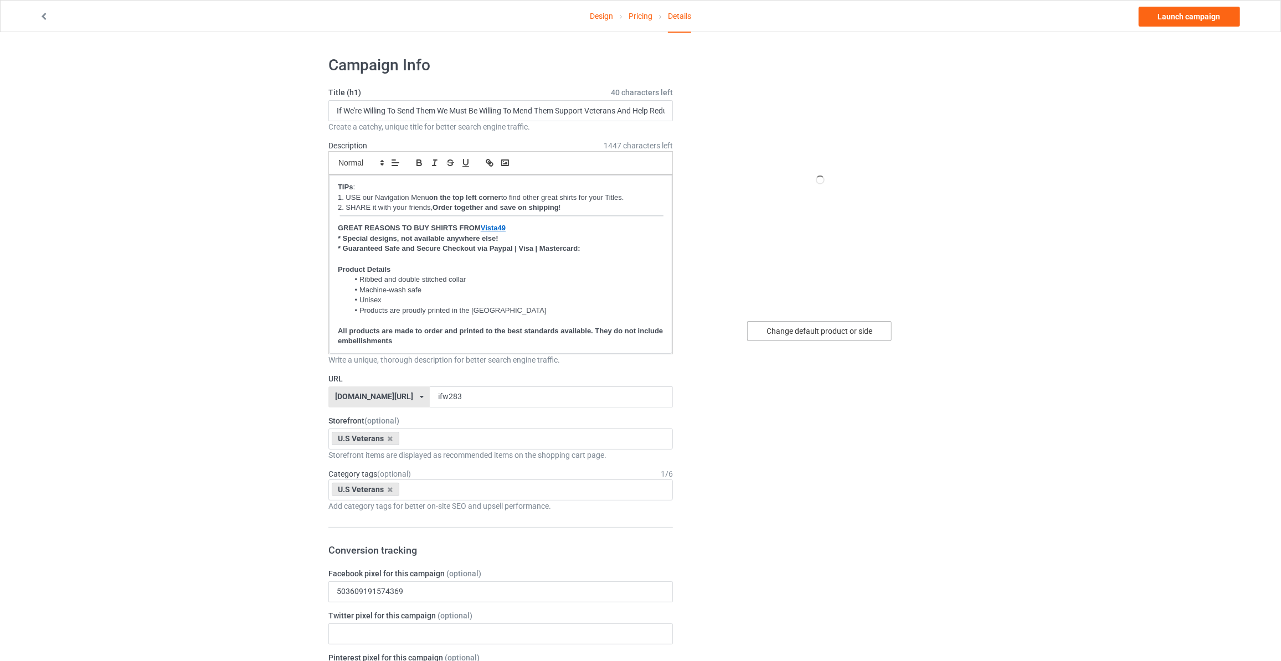
click at [807, 326] on div "Change default product or side" at bounding box center [819, 331] width 144 height 20
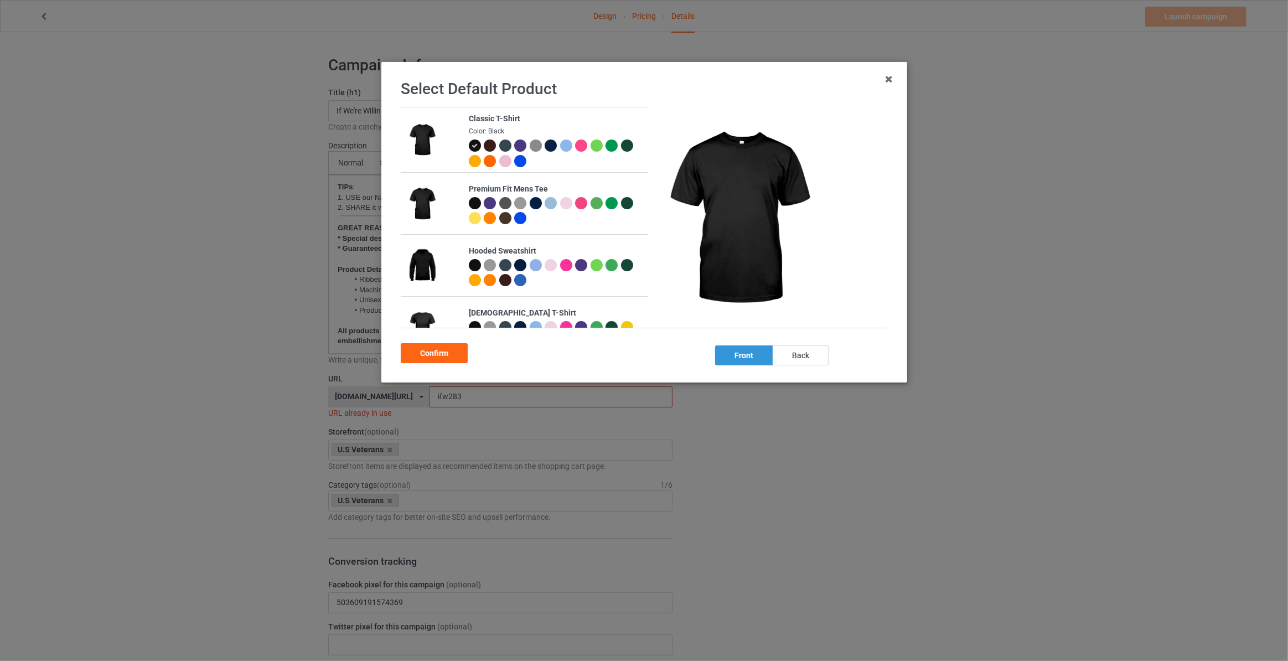
drag, startPoint x: 815, startPoint y: 345, endPoint x: 745, endPoint y: 358, distance: 70.8
click at [815, 346] on div "back" at bounding box center [801, 355] width 56 height 20
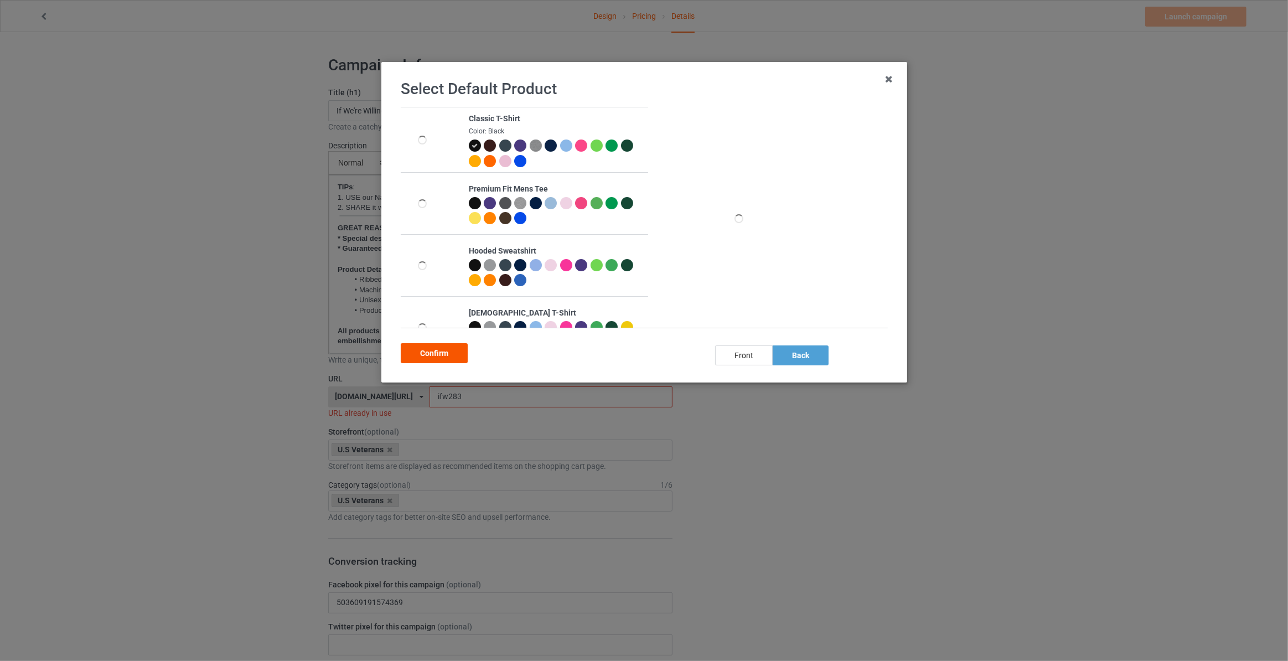
click at [431, 348] on div "Confirm" at bounding box center [434, 353] width 67 height 20
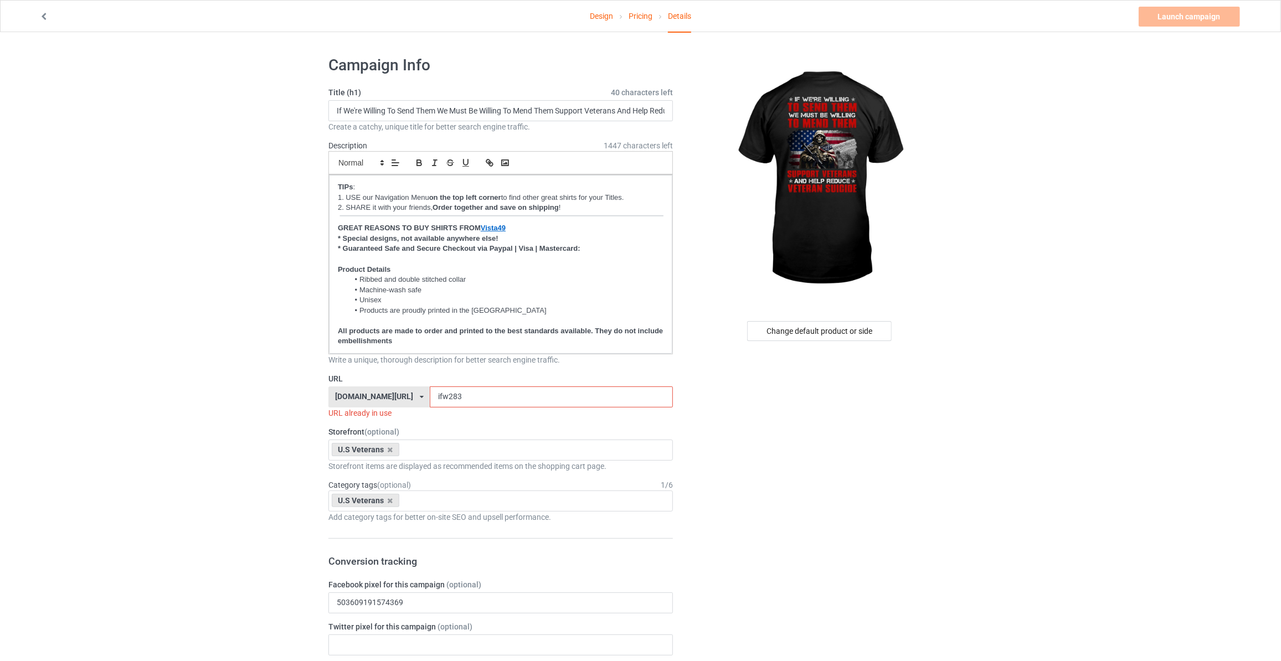
drag, startPoint x: 217, startPoint y: 337, endPoint x: 323, endPoint y: 366, distance: 110.3
drag, startPoint x: 451, startPoint y: 401, endPoint x: 92, endPoint y: 397, distance: 358.8
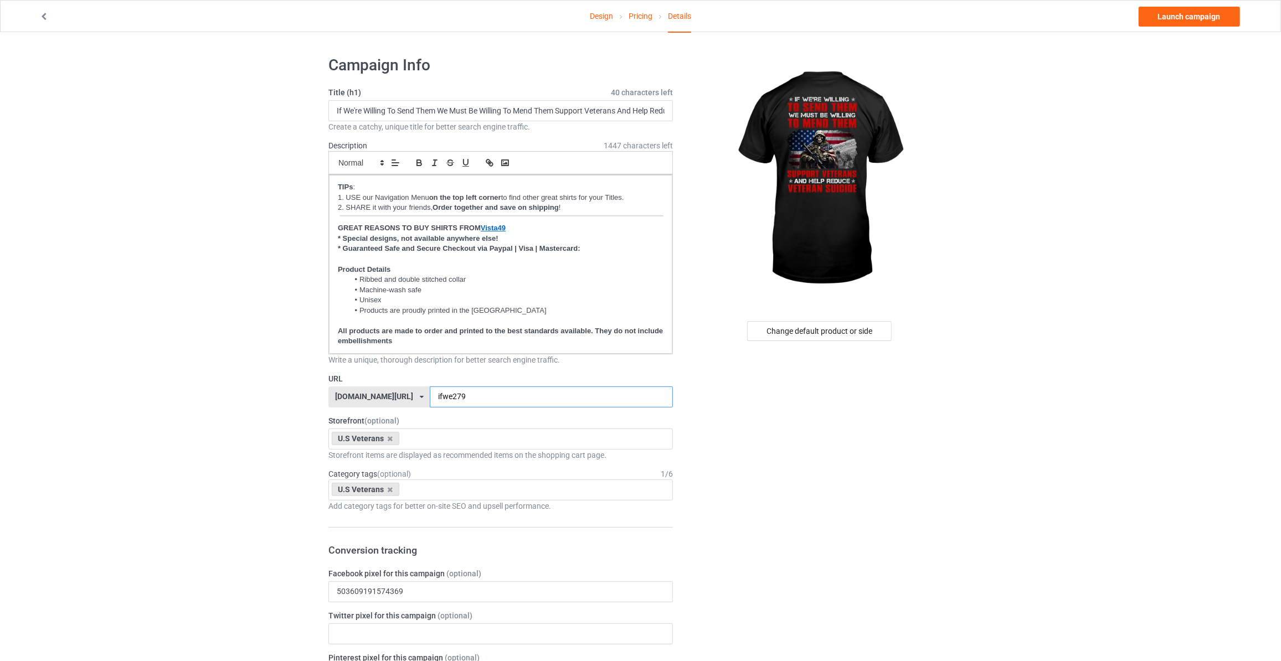
type input "ifwe279"
click at [1189, 15] on link "Launch campaign" at bounding box center [1188, 17] width 101 height 20
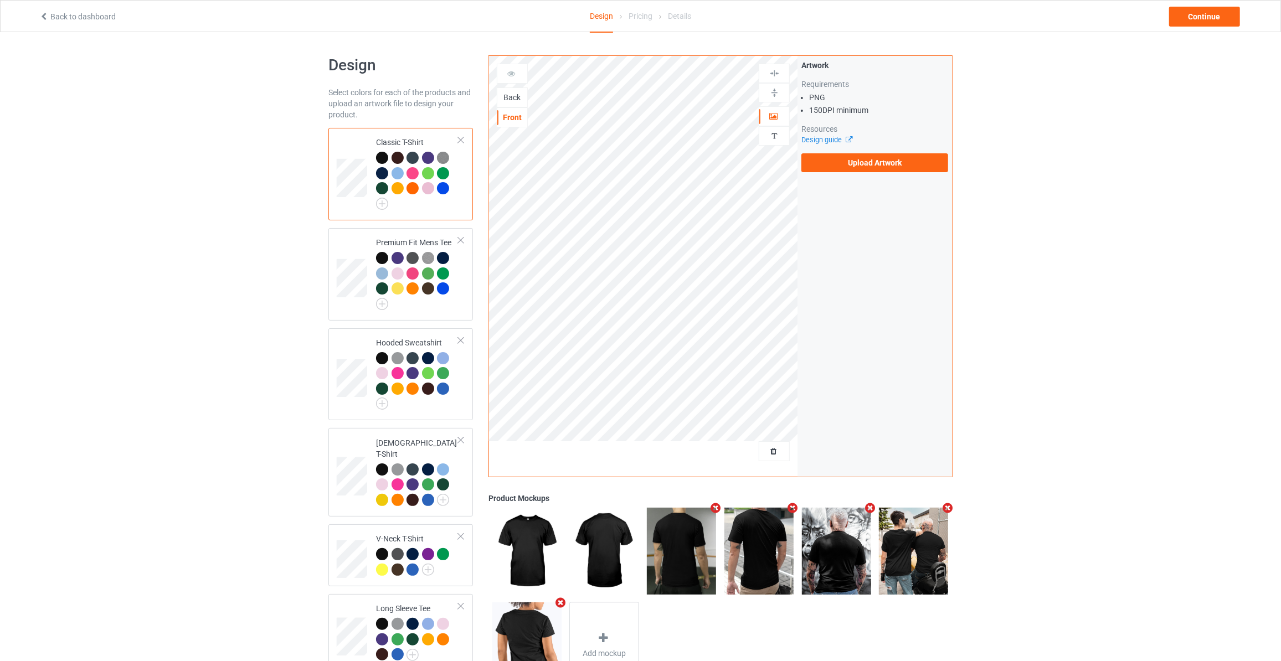
click at [517, 95] on div "Back" at bounding box center [512, 97] width 30 height 11
click at [832, 154] on label "Upload Artwork" at bounding box center [874, 162] width 147 height 19
click at [0, 0] on input "Upload Artwork" at bounding box center [0, 0] width 0 height 0
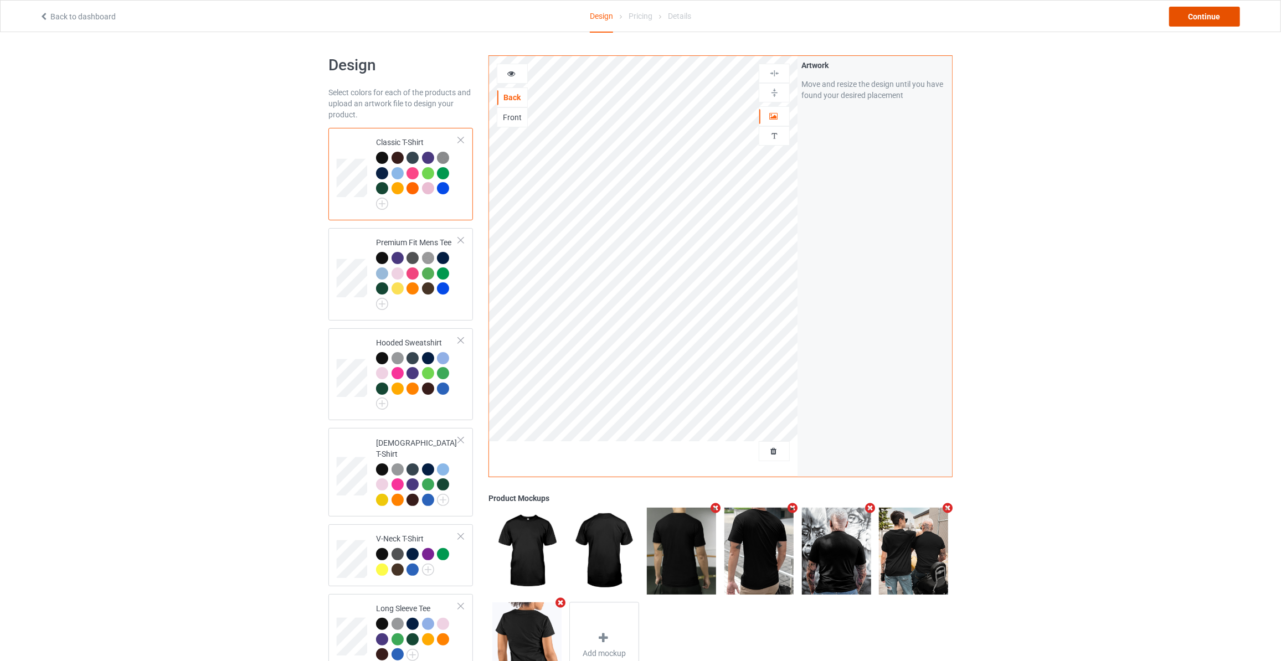
click at [1218, 11] on div "Continue" at bounding box center [1204, 17] width 71 height 20
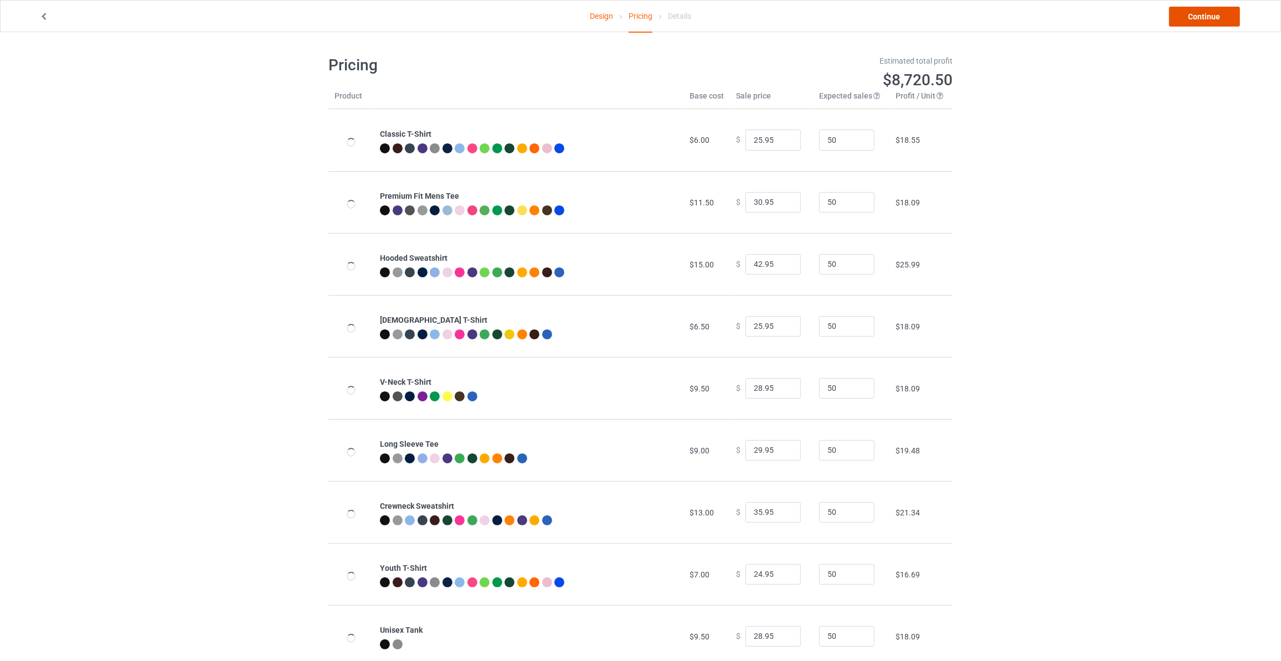
click at [1218, 11] on link "Continue" at bounding box center [1204, 17] width 71 height 20
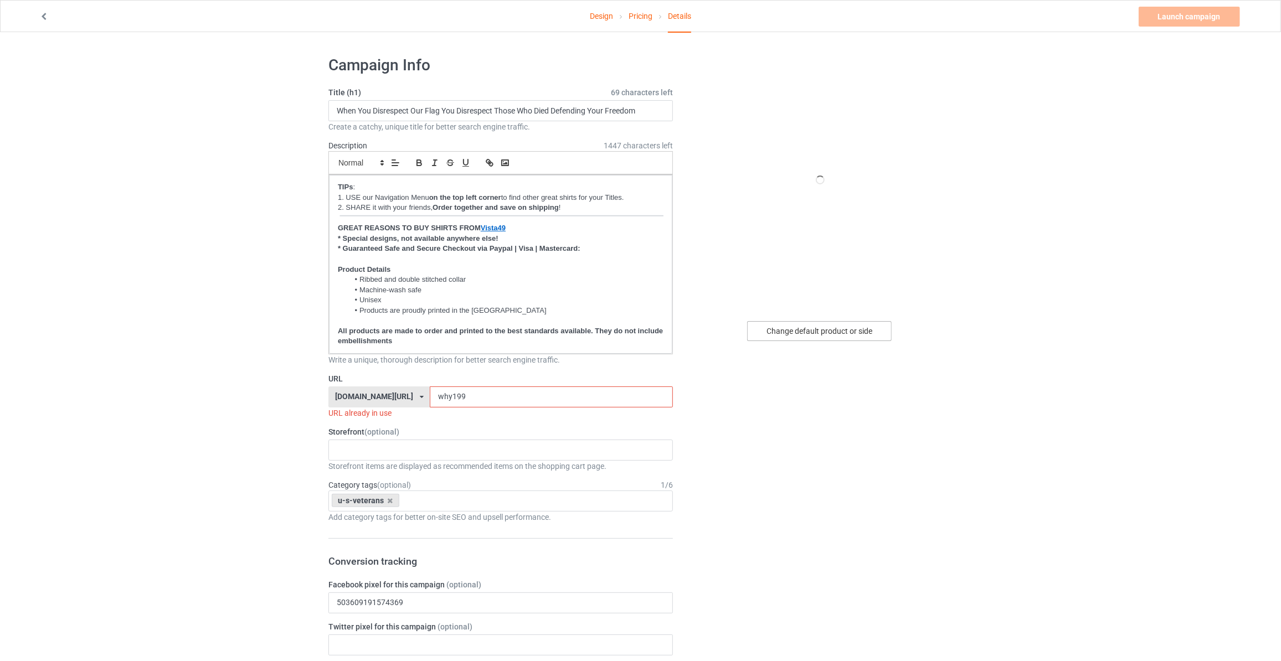
click at [808, 338] on div "Change default product or side" at bounding box center [819, 331] width 144 height 20
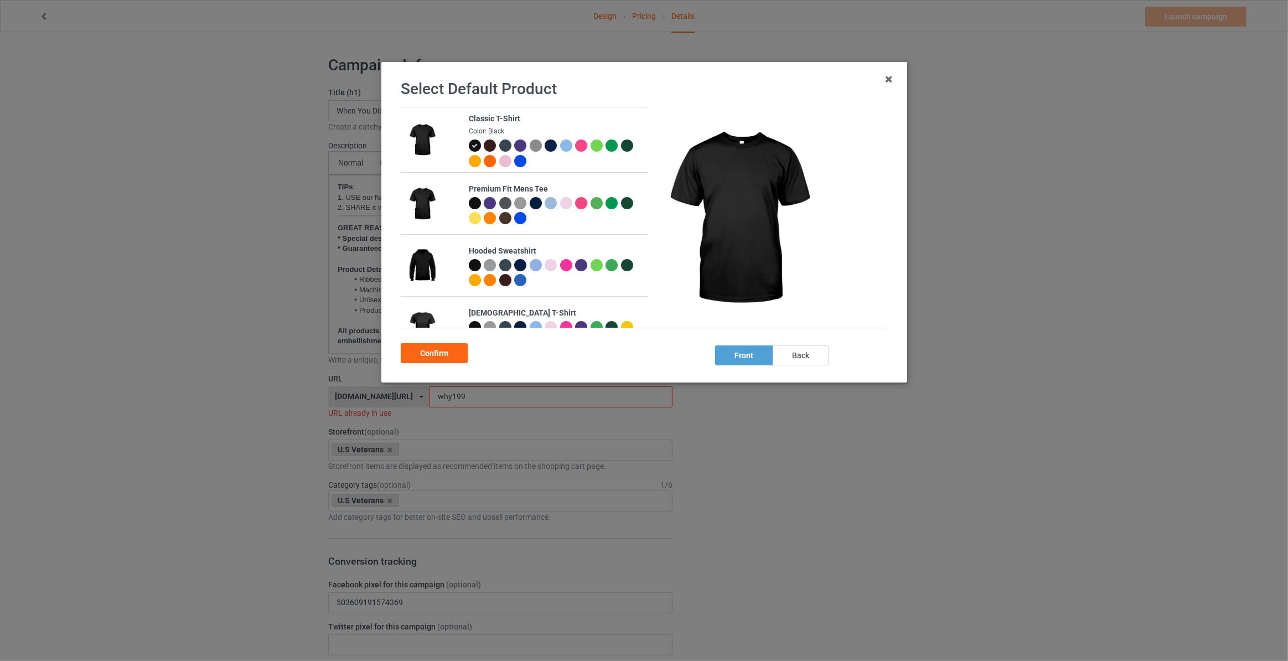
click at [796, 358] on div "back" at bounding box center [801, 355] width 56 height 20
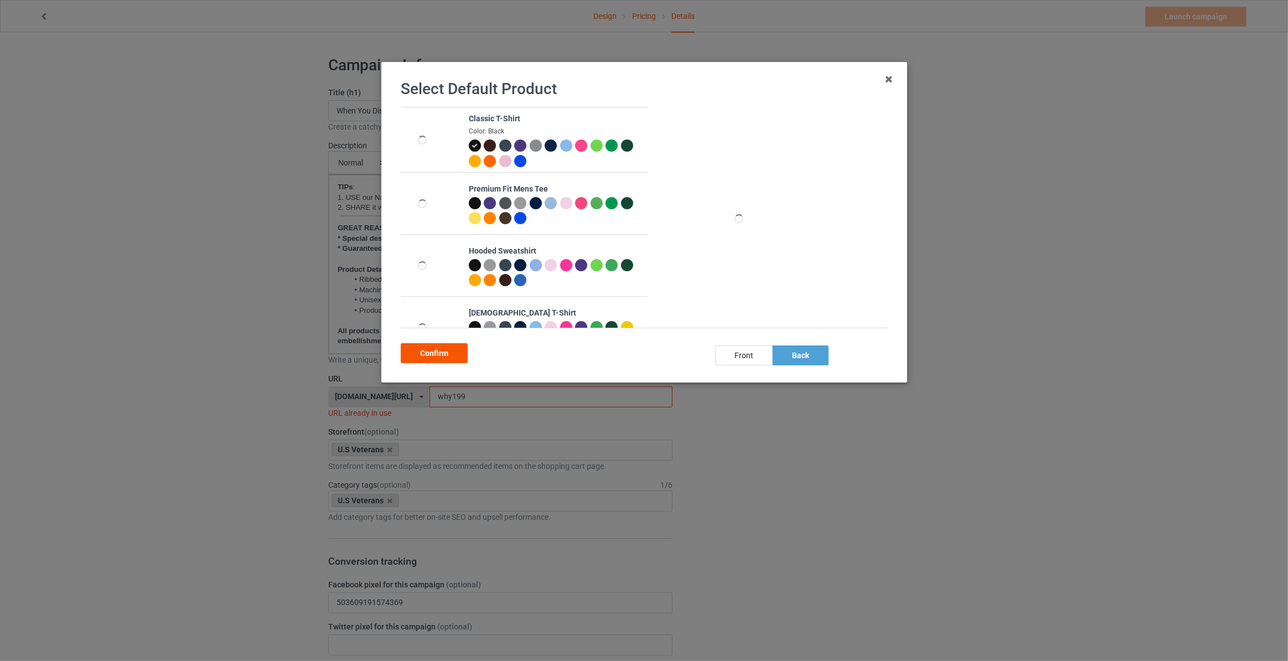
click at [438, 362] on div "Confirm" at bounding box center [434, 353] width 67 height 20
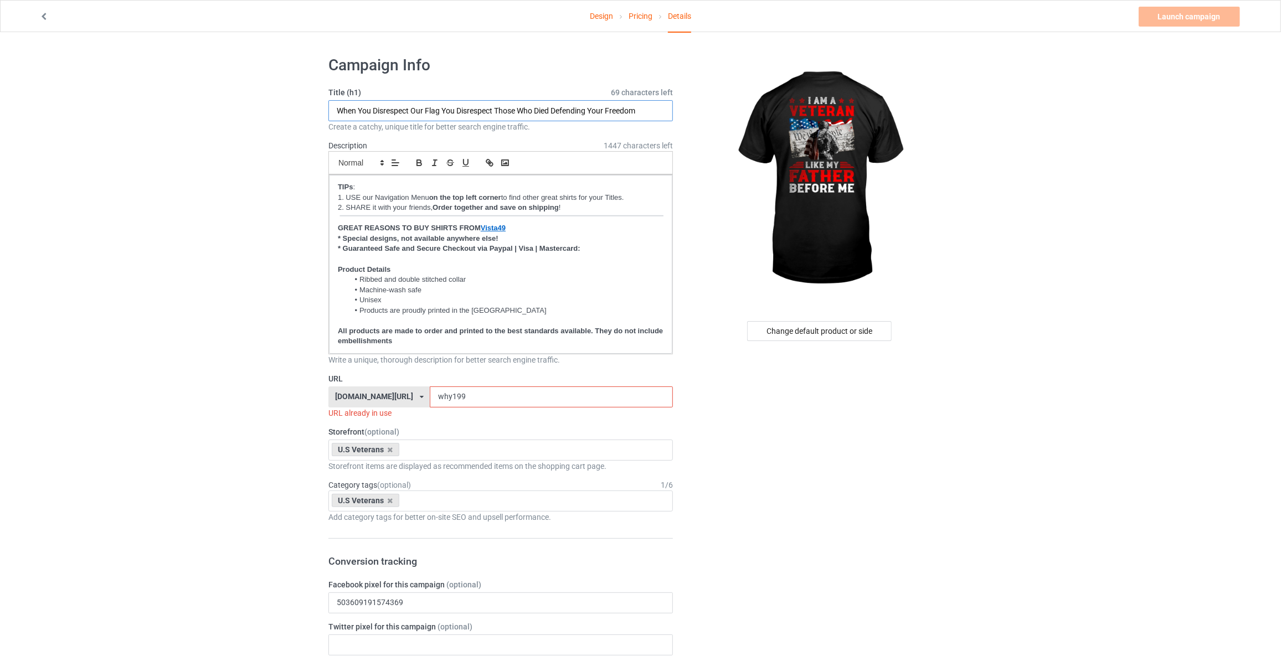
click at [452, 110] on input "When You Disrespect Our Flag You Disrespect Those Who Died Defending Your Freed…" at bounding box center [500, 110] width 344 height 21
type input "I Am A Veteran Like My Father Before Me"
drag, startPoint x: 455, startPoint y: 390, endPoint x: 0, endPoint y: 353, distance: 456.0
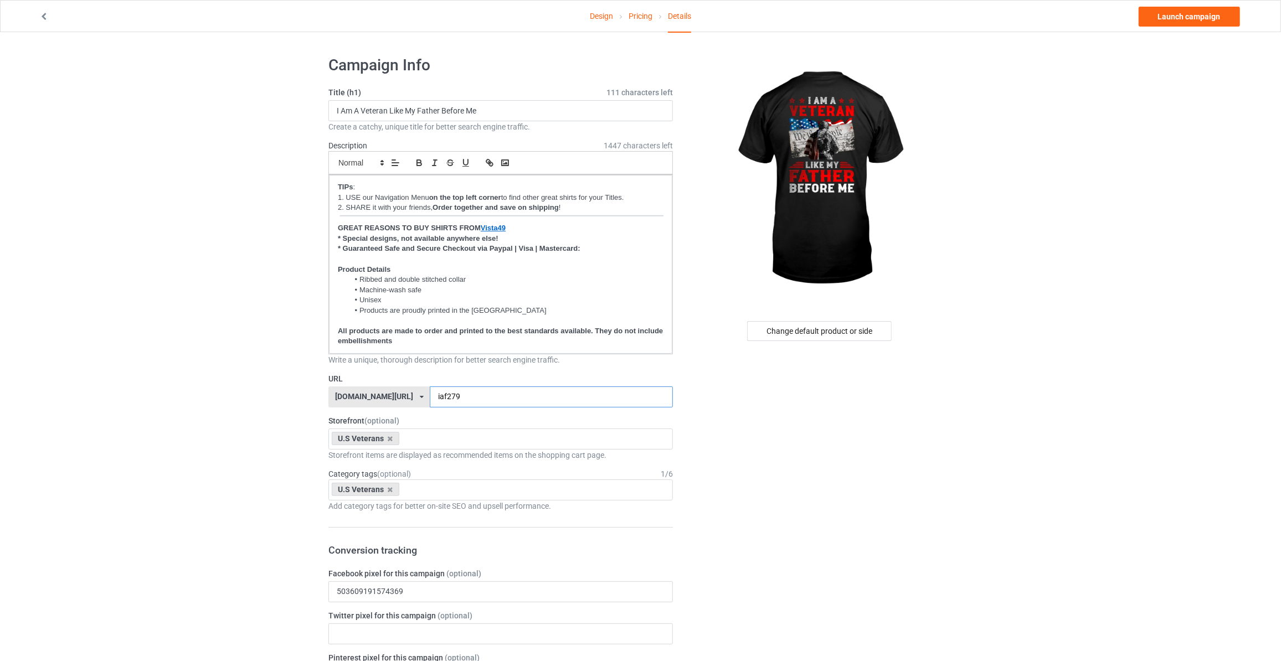
type input "iaf279"
click at [1195, 24] on link "Launch campaign" at bounding box center [1188, 17] width 101 height 20
